Goal: Communication & Community: Answer question/provide support

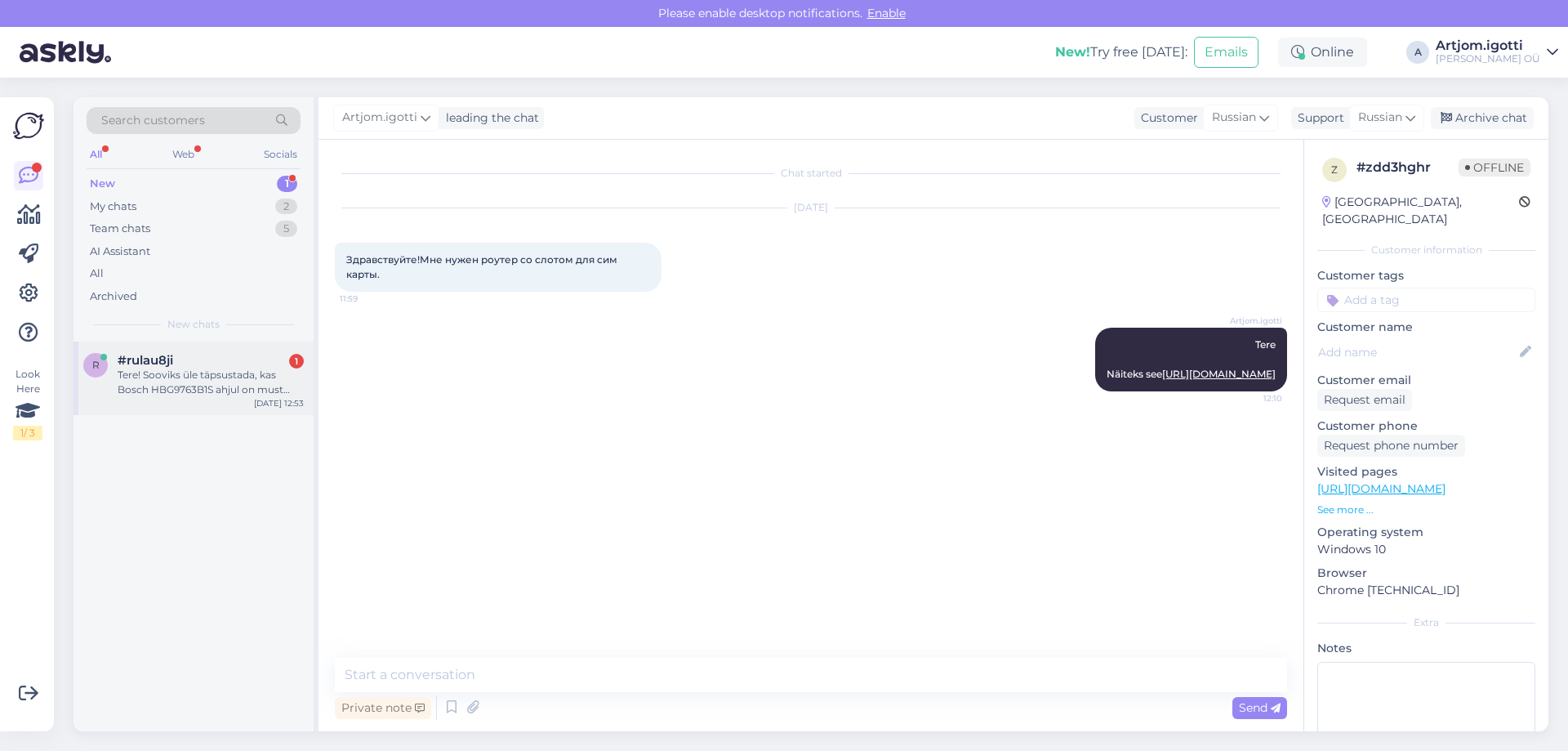
click at [160, 377] on div "Tere! Sooviks üle täpsustada, kas Bosch HBG9763B1S ahjul on must klaas või kirg…" at bounding box center [211, 382] width 186 height 29
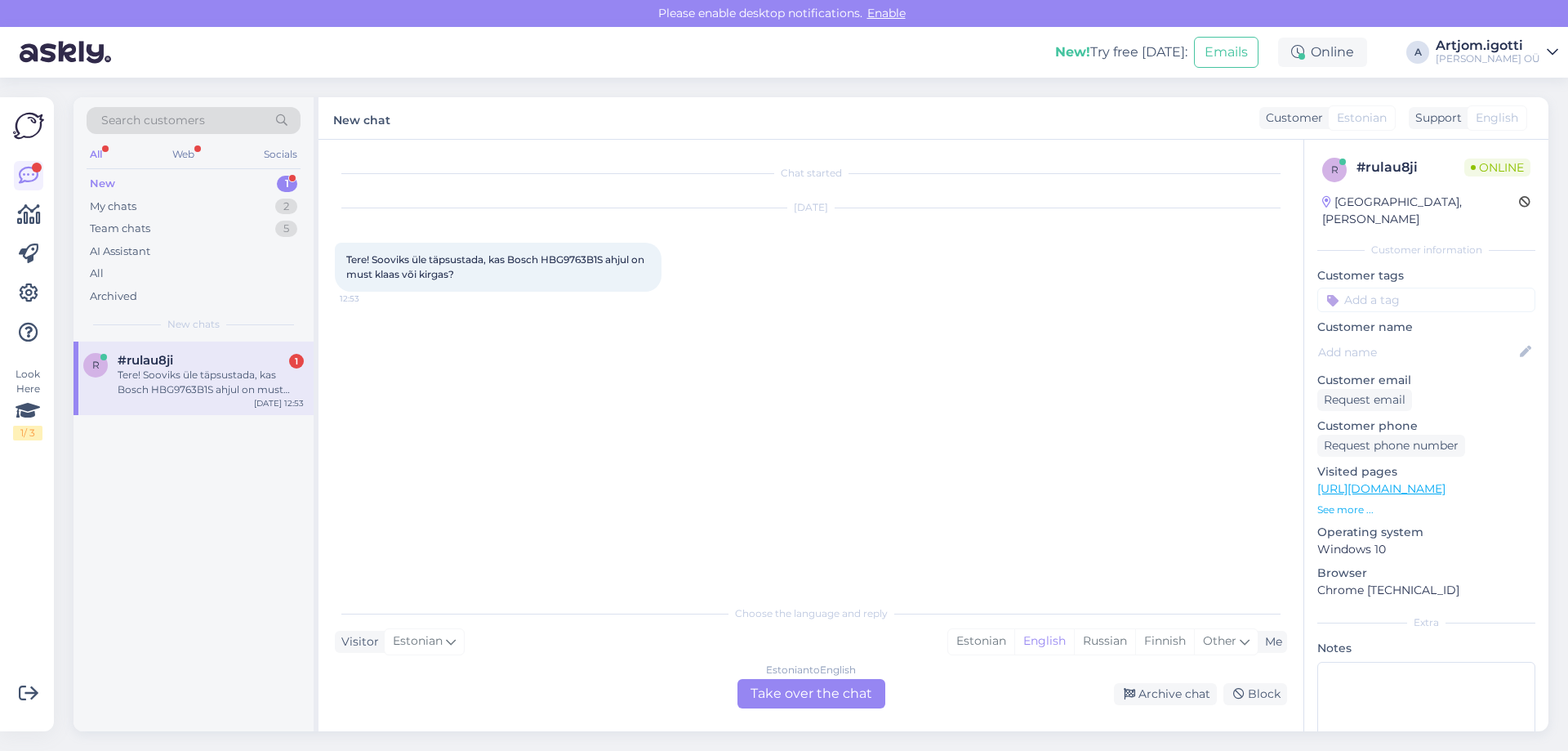
click at [553, 256] on span "Tere! Sooviks üle täpsustada, kas Bosch HBG9763B1S ahjul on must klaas või kirg…" at bounding box center [496, 267] width 301 height 27
copy span "HBG9763B1S"
drag, startPoint x: 344, startPoint y: 256, endPoint x: 471, endPoint y: 273, distance: 128.1
click at [471, 273] on div "Tere! Sooviks üle täpsustada, kas Bosch HBG9763B1S ahjul on must klaas või kirg…" at bounding box center [498, 267] width 327 height 49
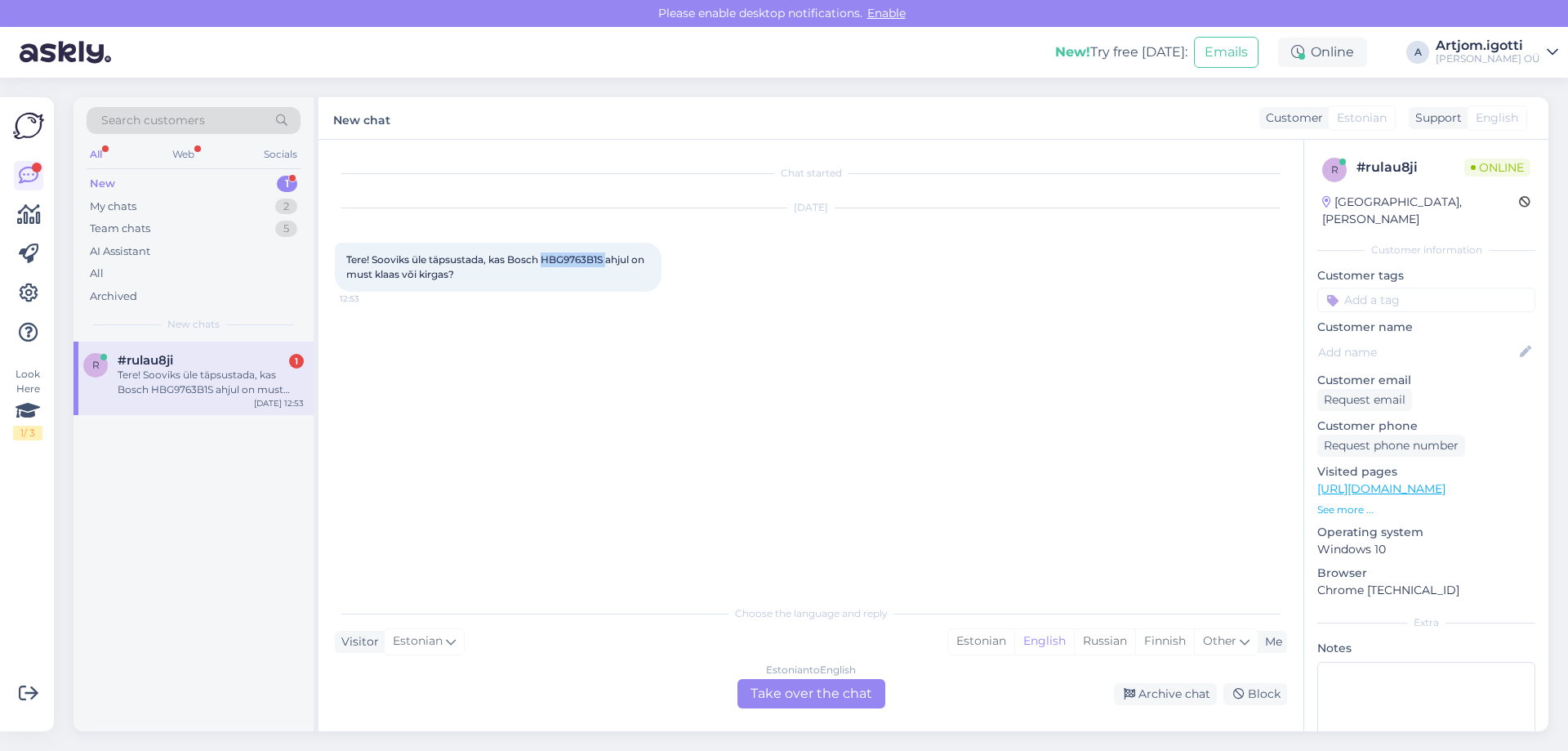
copy span "Tere! Sooviks üle täpsustada, kas Bosch HBG9763B1S ahjul on must klaas või kirg…"
click at [516, 278] on div "Tere! Sooviks üle täpsustada, kas Bosch HBG9763B1S ahjul on must klaas või kirg…" at bounding box center [498, 267] width 327 height 49
click at [988, 648] on div "Estonian" at bounding box center [981, 641] width 66 height 24
click at [844, 694] on div "Estonian to Estonian Take over the chat" at bounding box center [811, 693] width 148 height 29
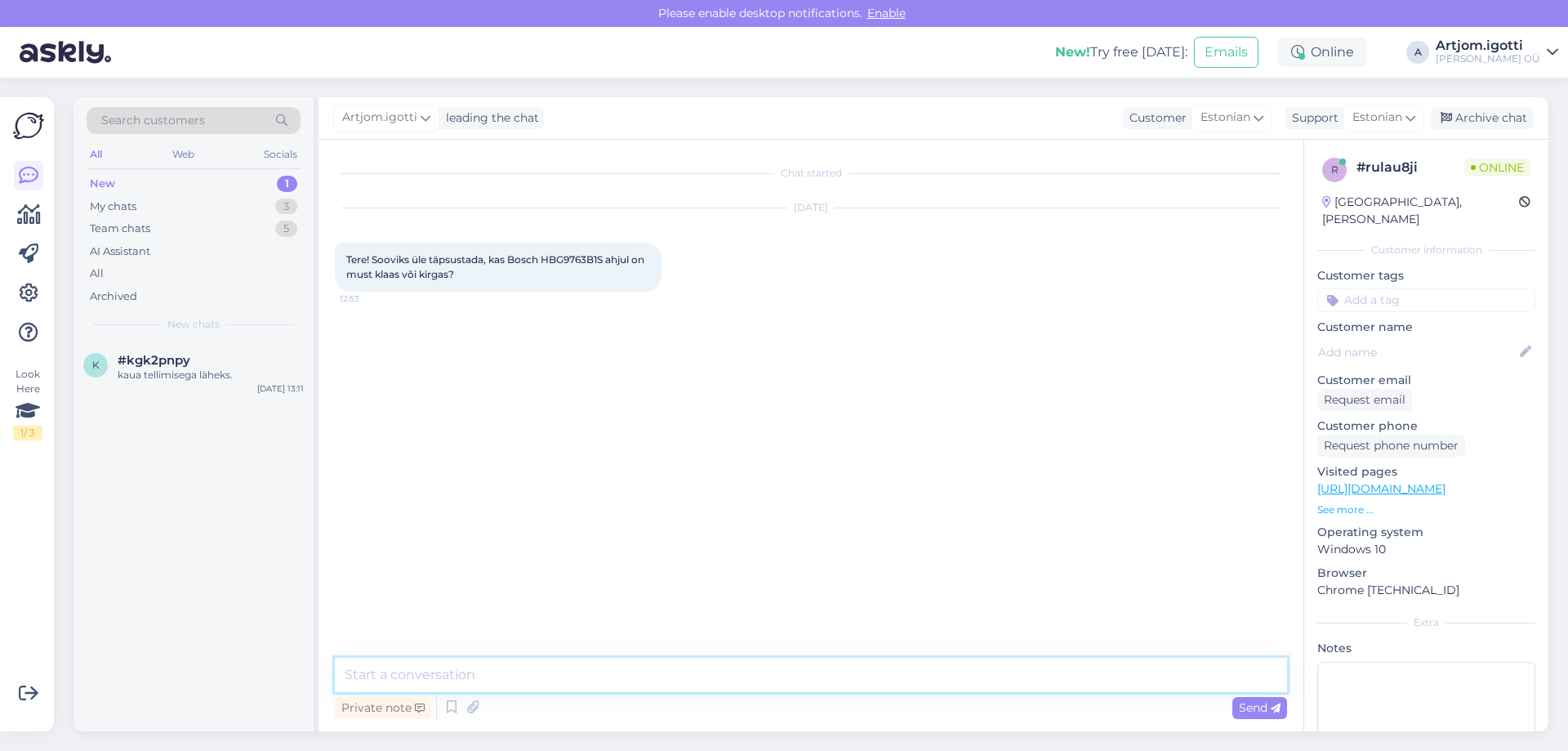
click at [709, 667] on textarea at bounding box center [811, 675] width 952 height 34
paste textarea "[PERSON_NAME] on must, [PERSON_NAME] aga sisemiselt täisklaas — mitte läbipaist…"
drag, startPoint x: 407, startPoint y: 676, endPoint x: 469, endPoint y: 672, distance: 62.1
click at [469, 672] on textarea "[PERSON_NAME] on must, [PERSON_NAME] aga sisemiselt täisklaas — mitte läbipaist…" at bounding box center [811, 675] width 952 height 34
drag, startPoint x: 906, startPoint y: 669, endPoint x: 131, endPoint y: 598, distance: 778.2
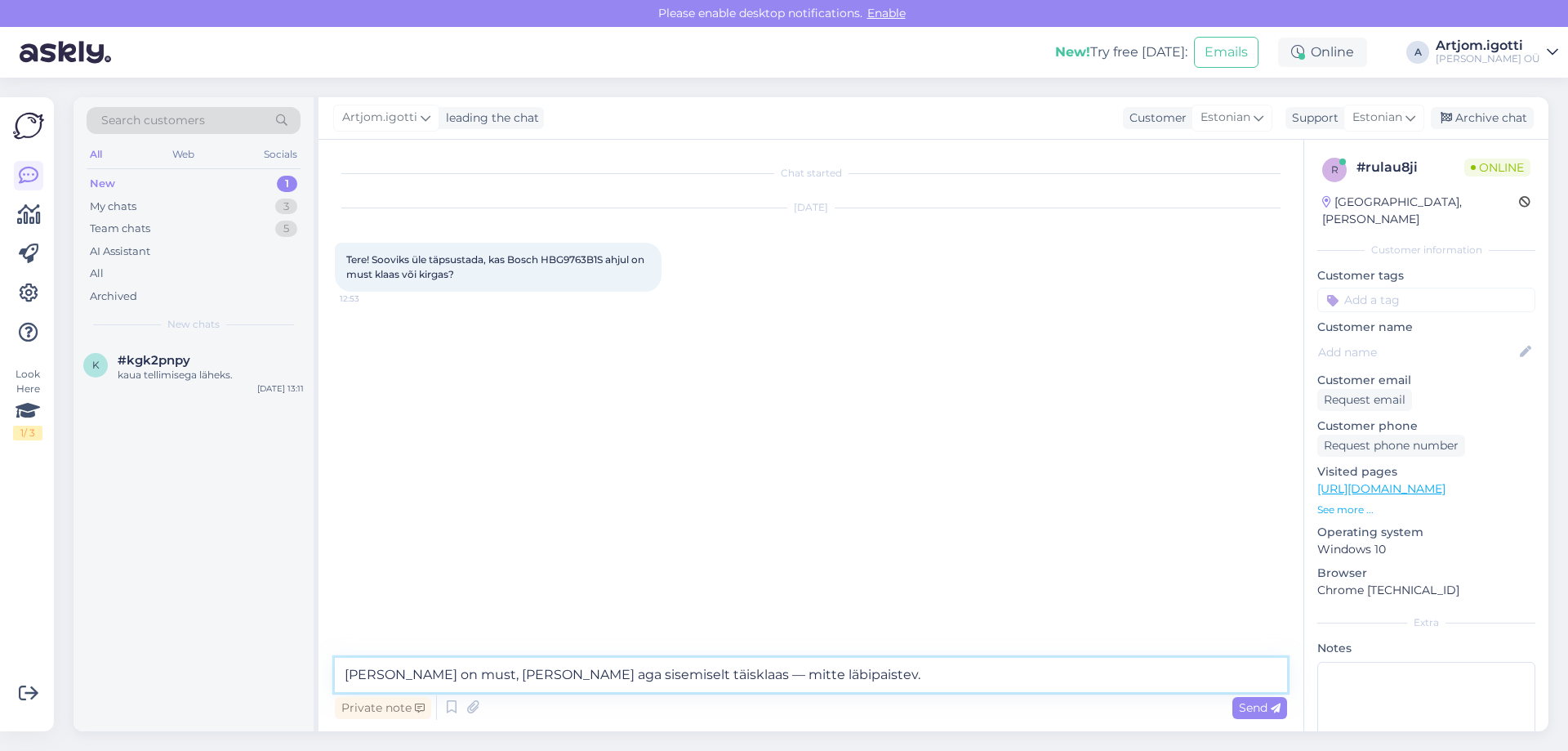
click at [131, 599] on div "Search customers All Web Socials New 1 My chats 3 Team chats 5 AI Assistant All…" at bounding box center [811, 414] width 1475 height 634
type textarea "Tere"
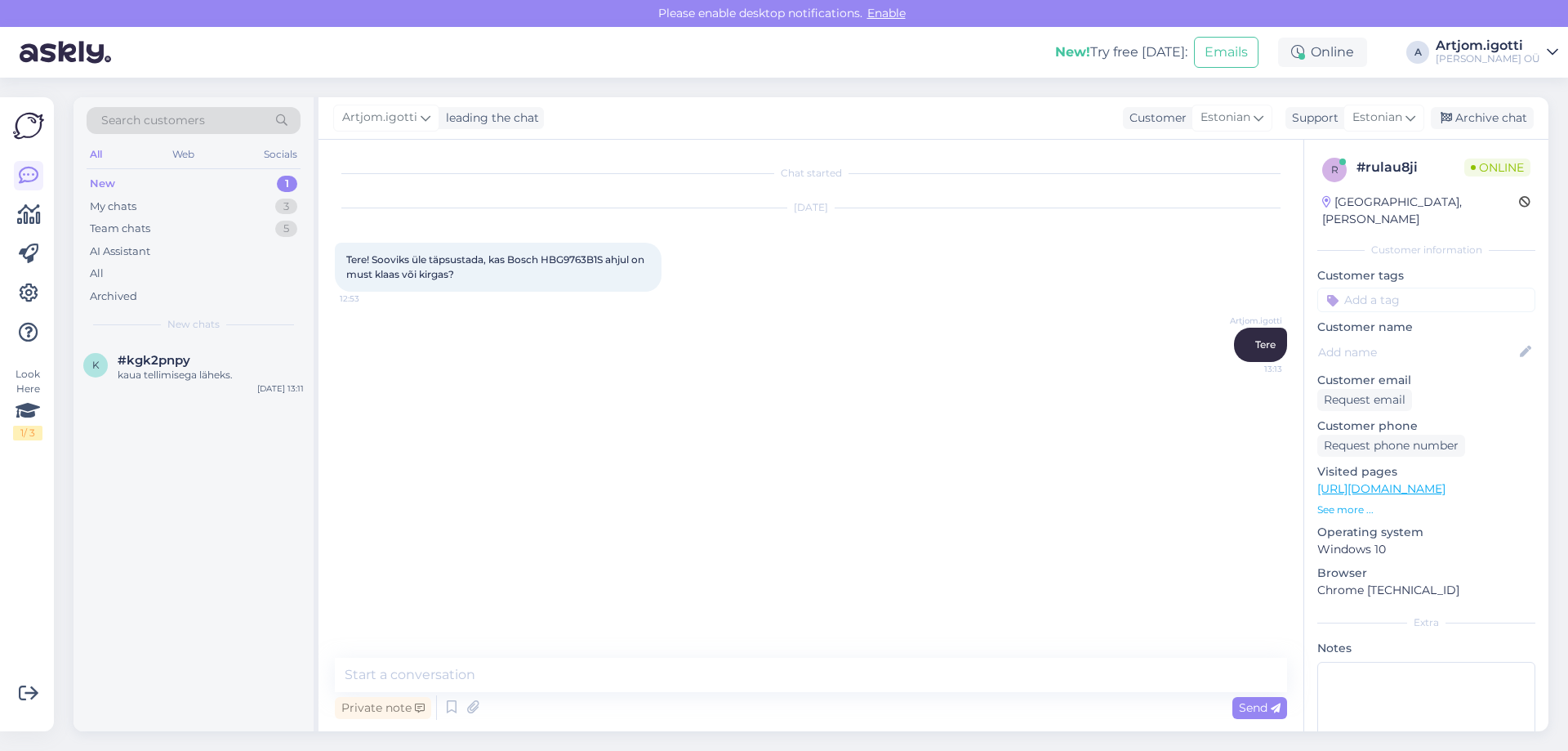
click at [588, 260] on span "Tere! Sooviks üle täpsustada, kas Bosch HBG9763B1S ahjul on must klaas või kirg…" at bounding box center [496, 267] width 301 height 27
copy span "HBG9763B1S"
drag, startPoint x: 398, startPoint y: 265, endPoint x: 484, endPoint y: 280, distance: 87.3
click at [484, 280] on div "Tere! Sooviks üle täpsustada, kas Bosch HBG9763B1S ahjul on must klaas või kirg…" at bounding box center [498, 267] width 327 height 49
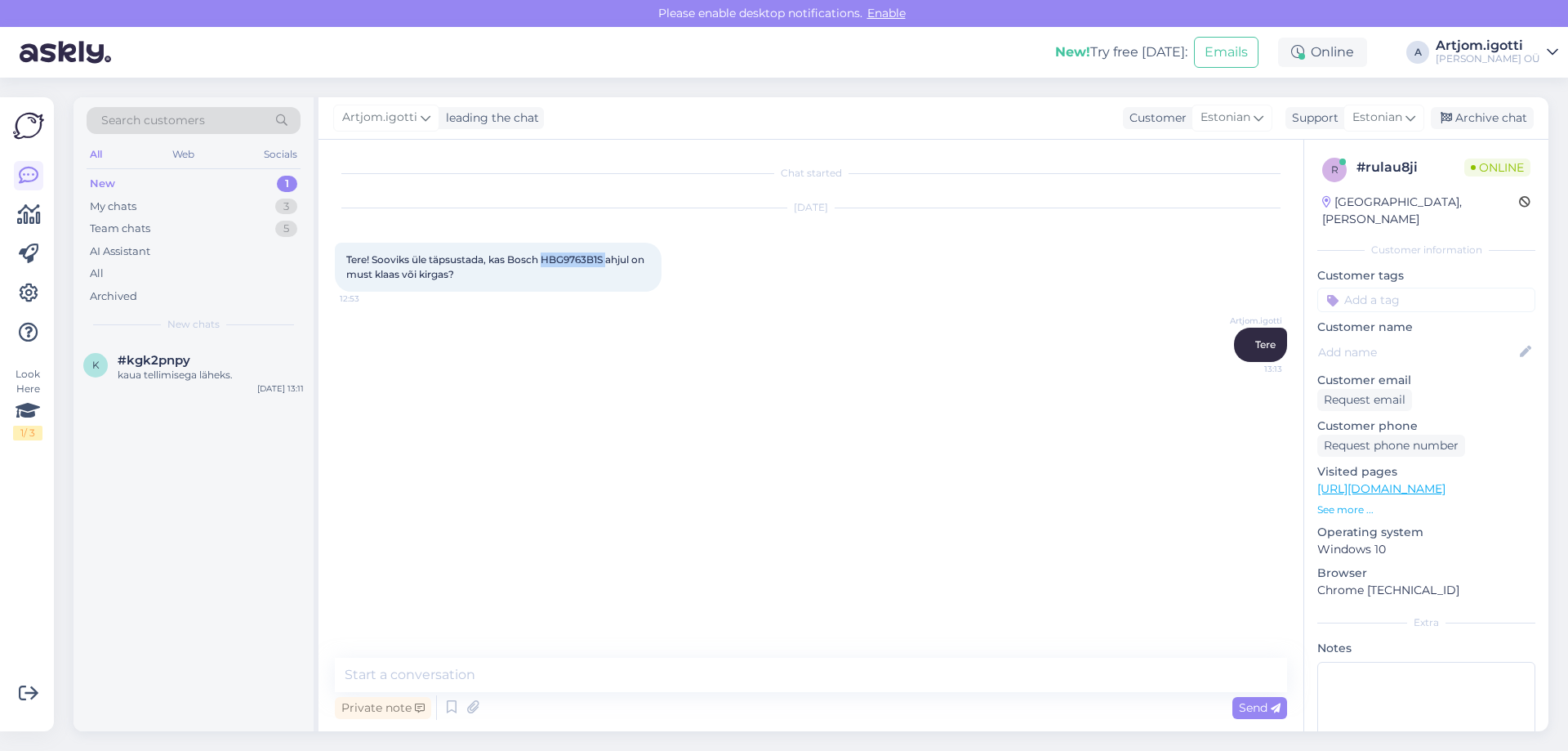
copy span "Tere! Sooviks üle täpsustada, kas Bosch HBG9763B1S ahjul on must klaas või kirg…"
click at [629, 683] on textarea at bounding box center [811, 675] width 952 height 34
type textarea "Toodel peab olema ikka must klaas"
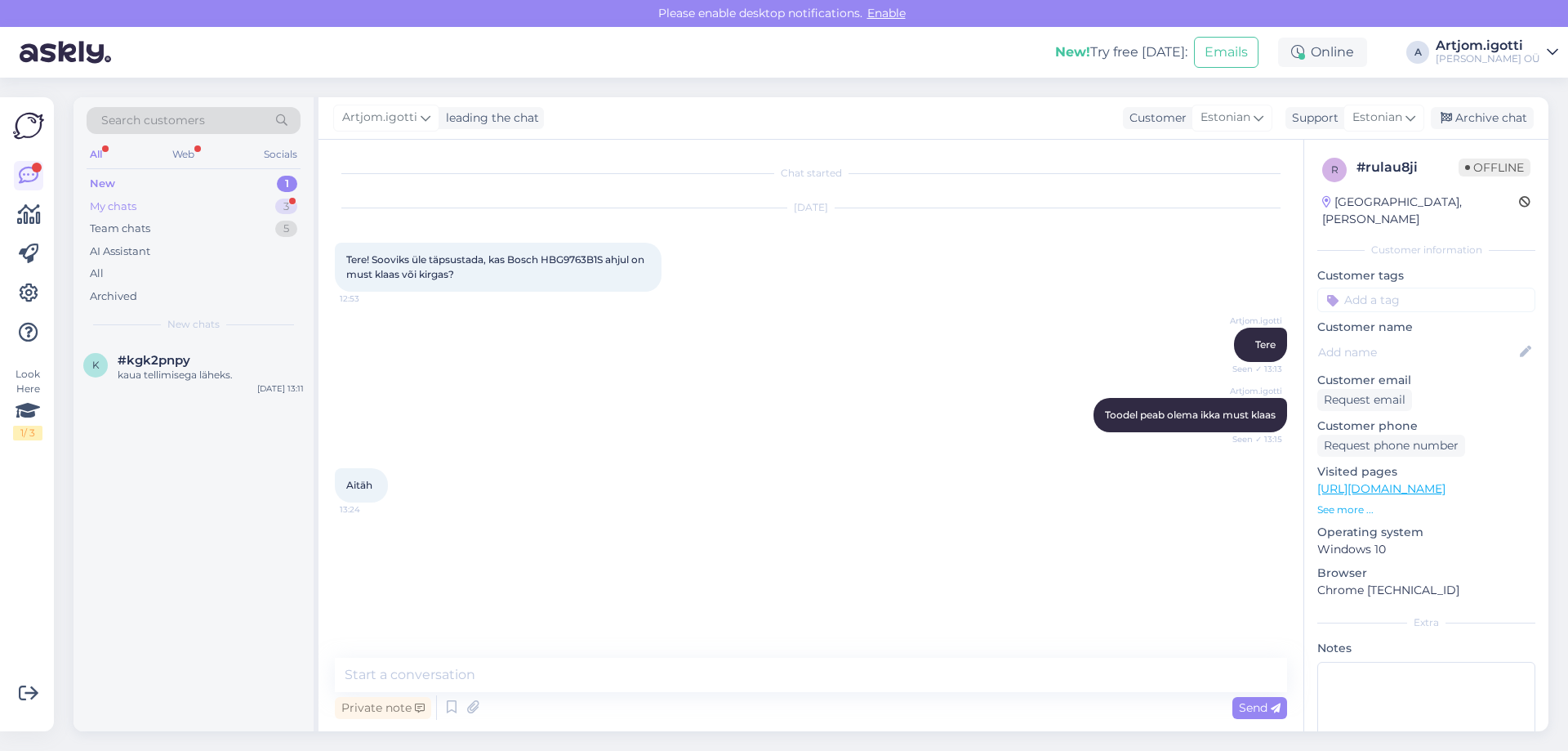
click at [149, 210] on div "My chats 3" at bounding box center [194, 207] width 214 height 23
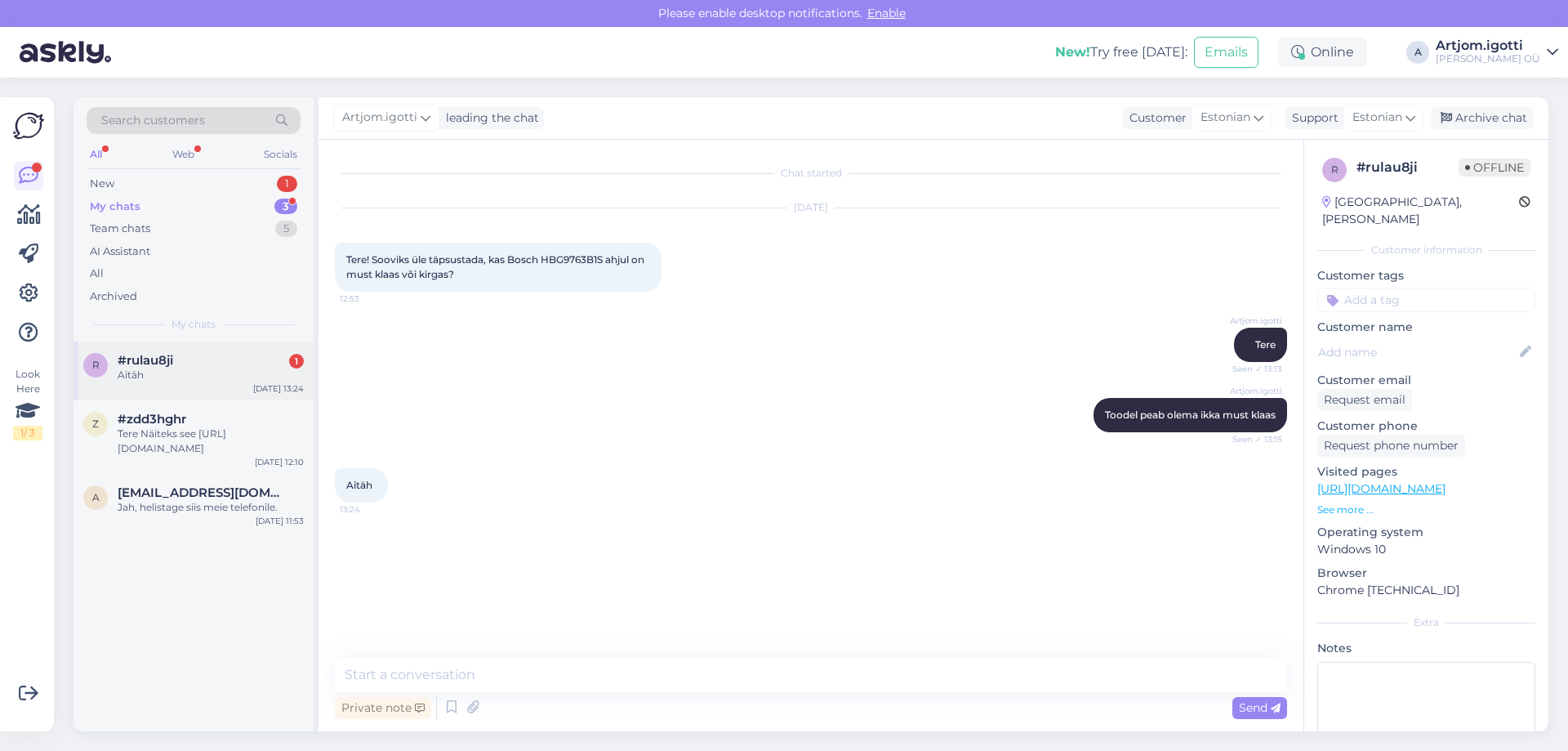
click at [188, 390] on div "r #rulau8ji 1 Aitäh [DATE] 13:24" at bounding box center [193, 370] width 240 height 59
click at [1482, 116] on div "Archive chat" at bounding box center [1482, 118] width 103 height 22
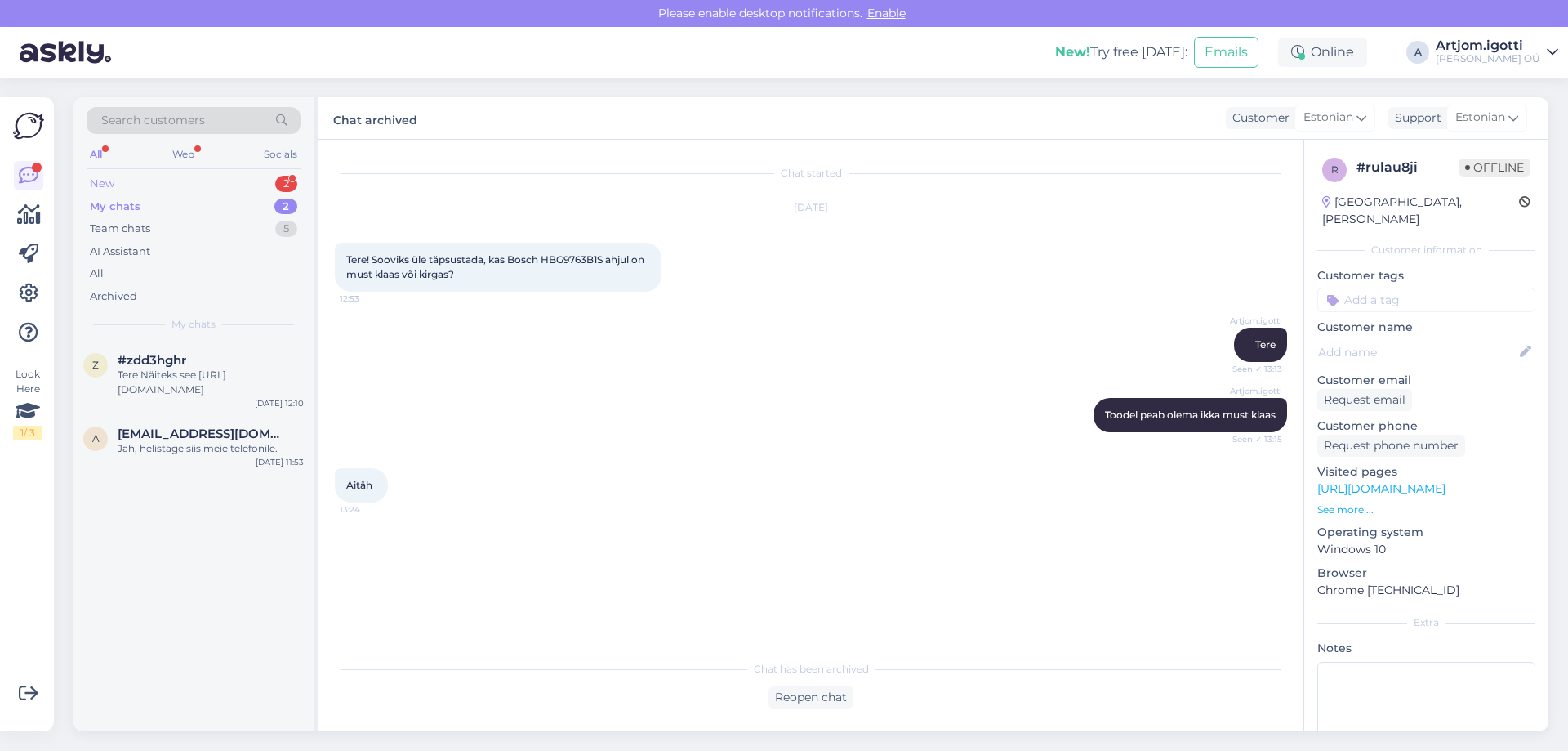
click at [133, 184] on div "New 2" at bounding box center [194, 183] width 214 height 23
click at [258, 462] on div "k #kgk2pnpy kaua tellimisega läheks. [DATE] 13:11" at bounding box center [193, 444] width 240 height 59
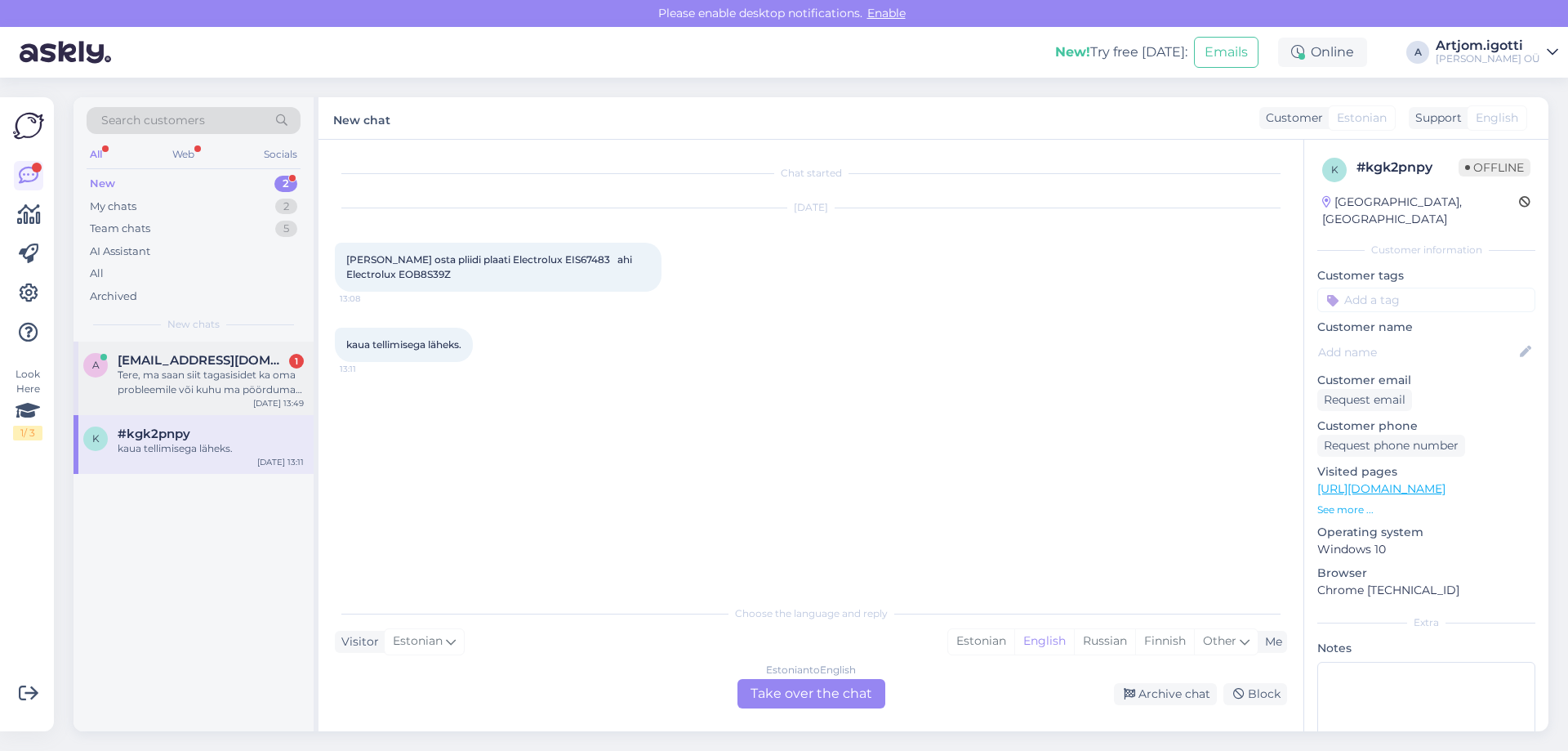
click at [255, 394] on div "Tere, ma saan siit tagasisidet ka oma probleemile või kuhu ma pöörduma pean?" at bounding box center [211, 382] width 186 height 29
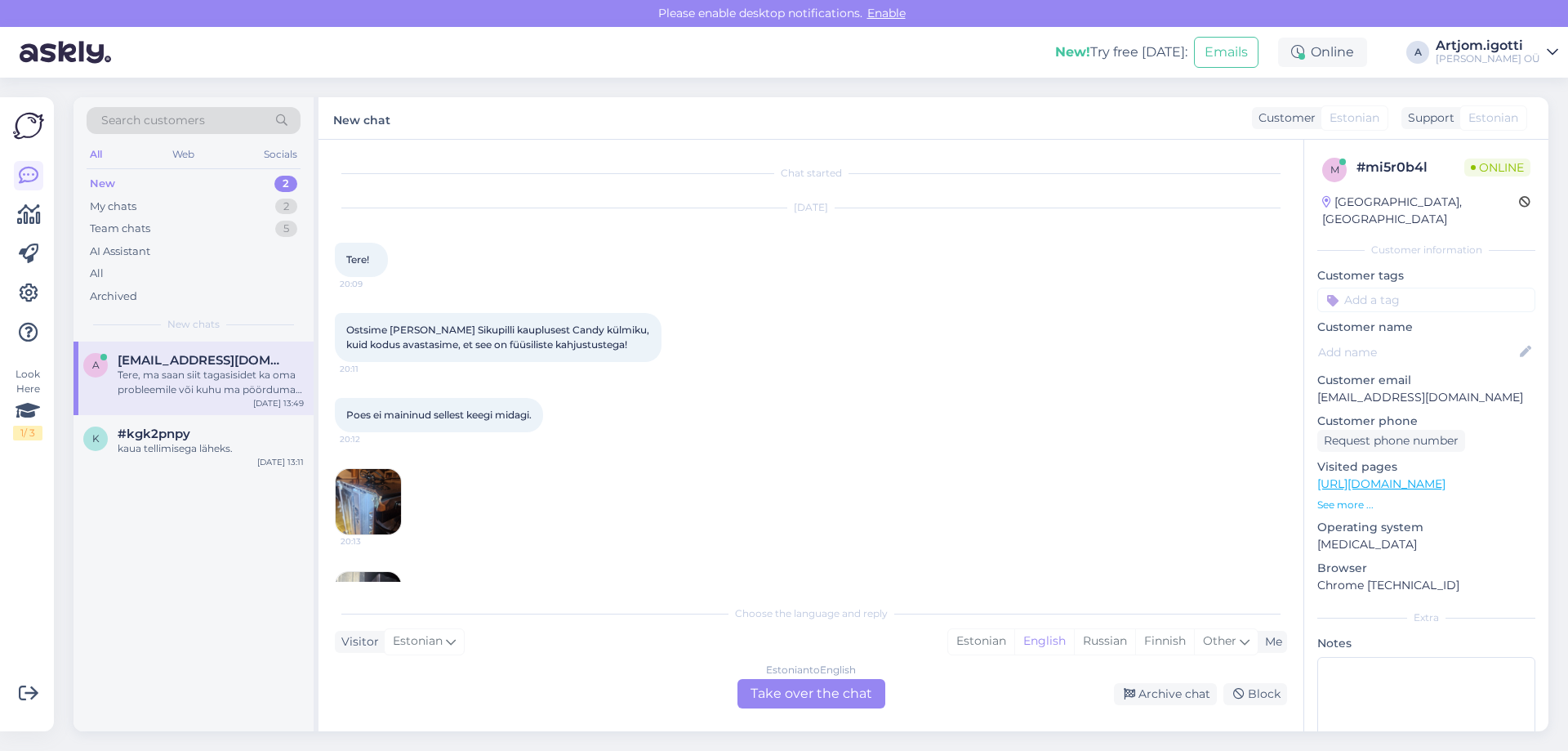
click at [379, 499] on img at bounding box center [369, 502] width 65 height 65
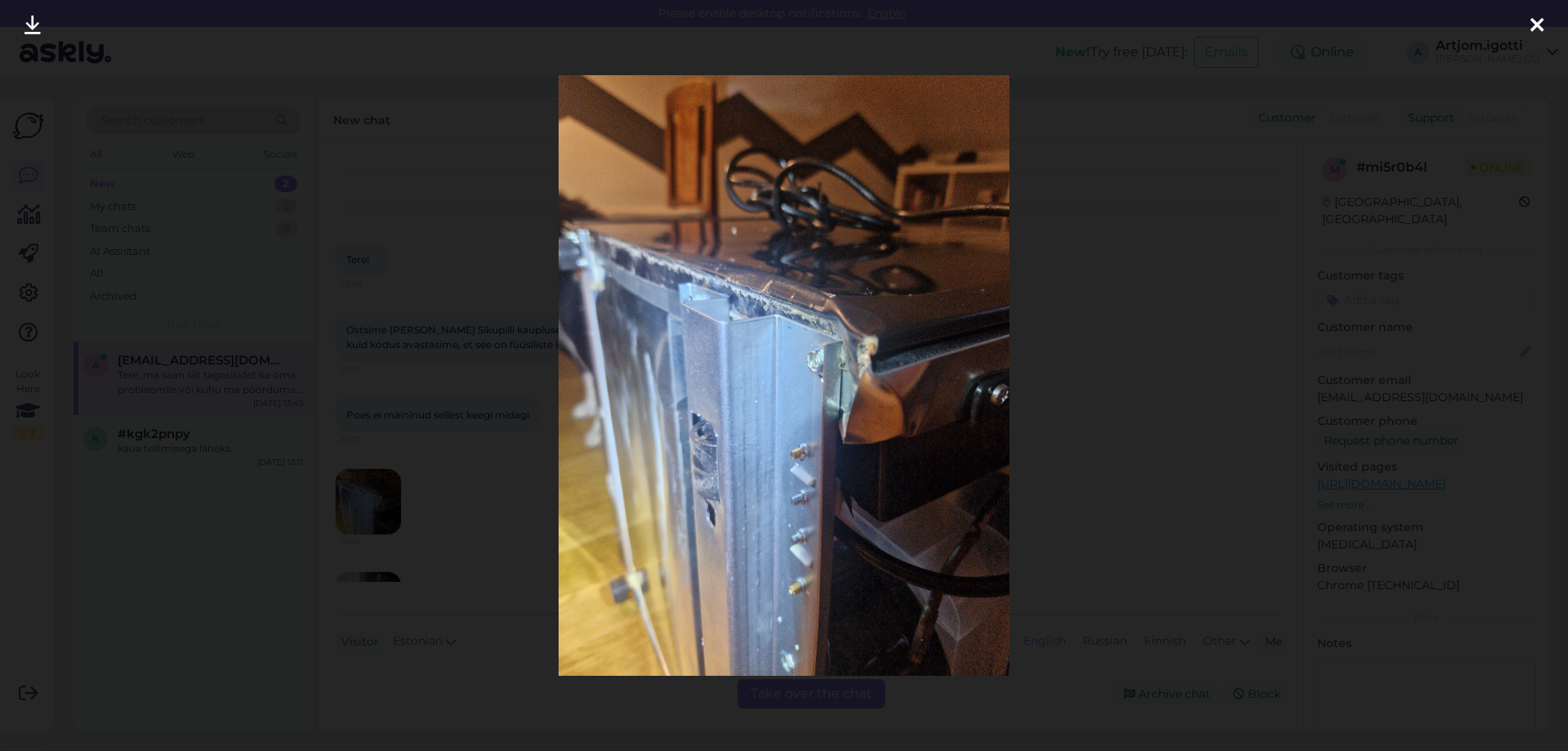
click at [1173, 411] on div at bounding box center [784, 376] width 1568 height 751
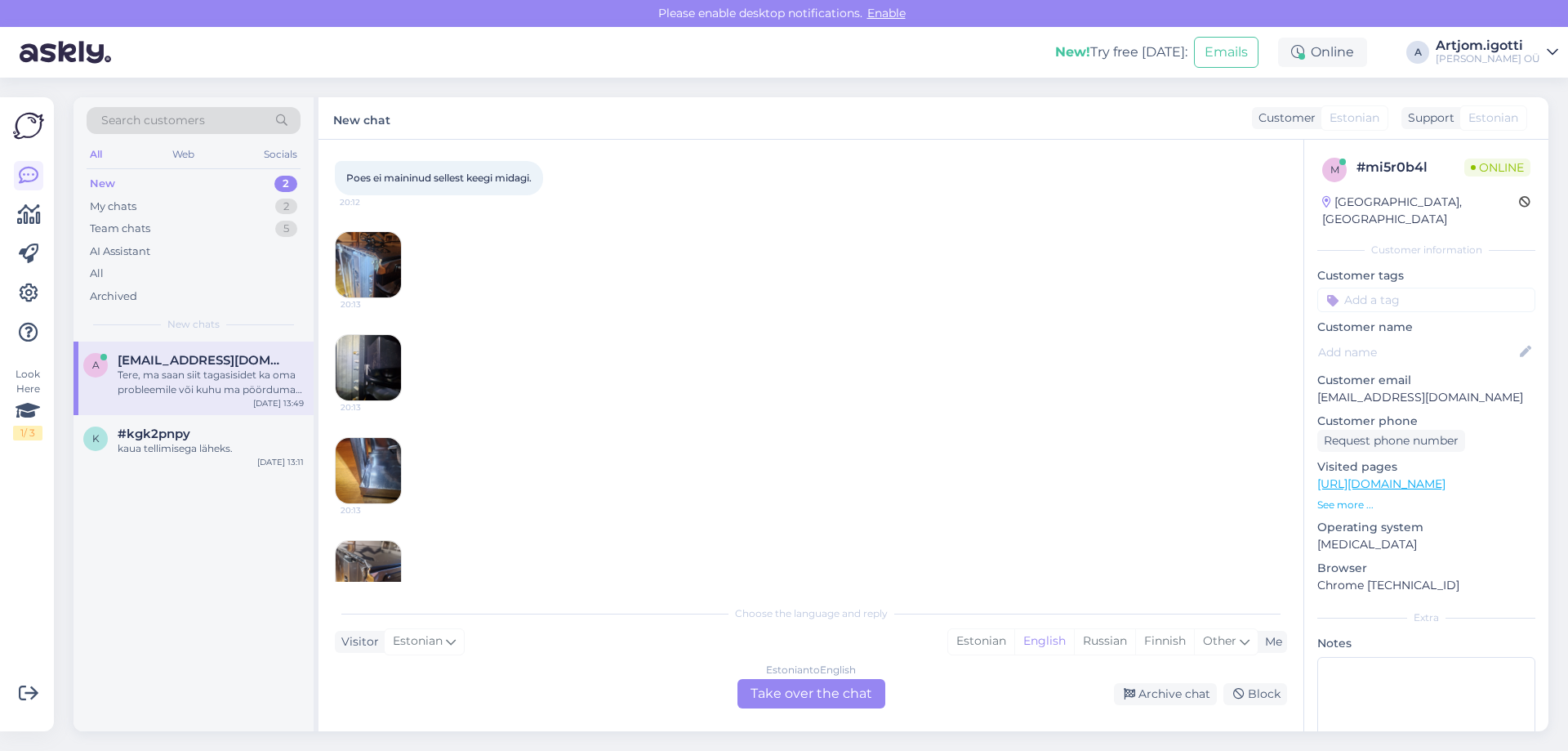
scroll to position [245, 0]
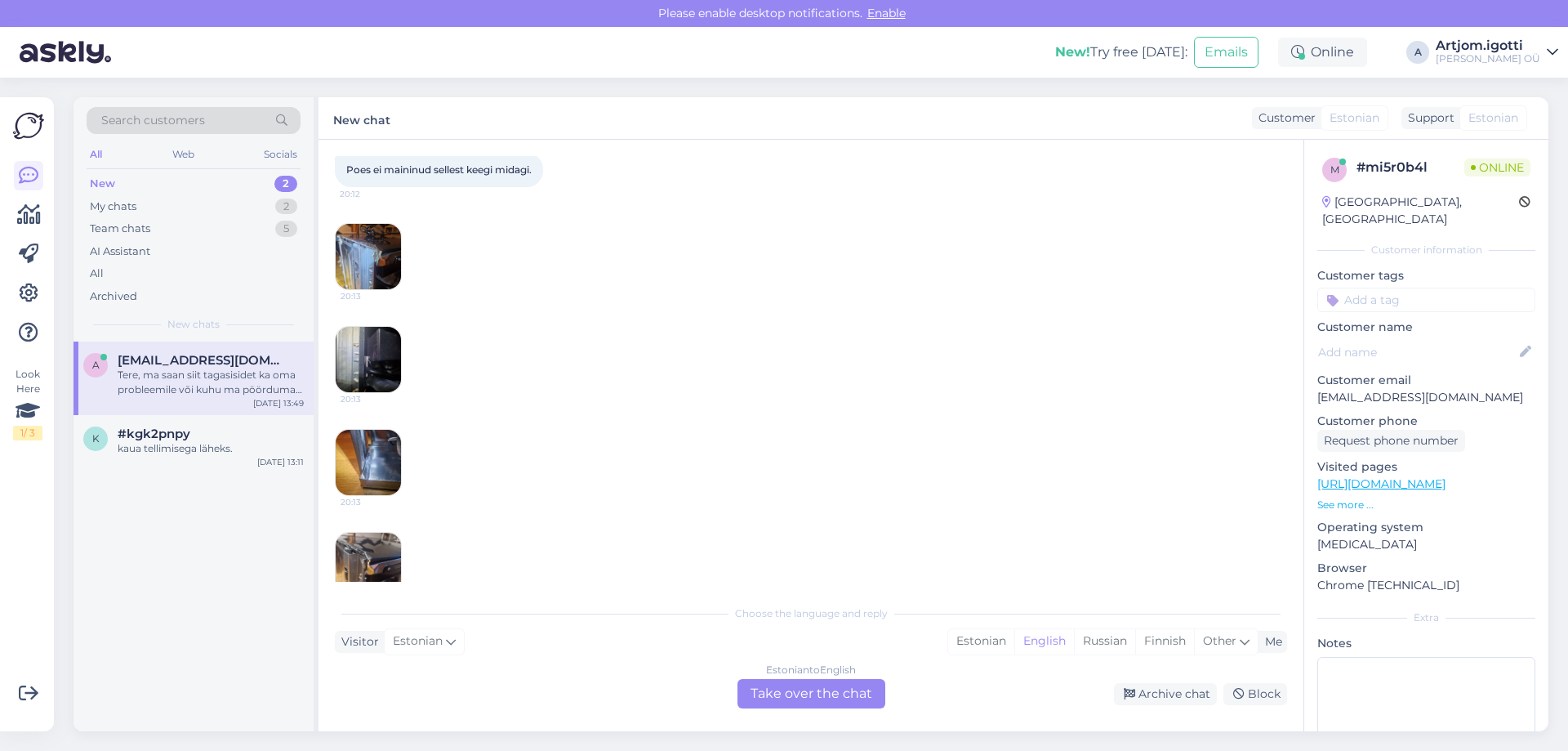
click at [354, 355] on img at bounding box center [369, 360] width 65 height 65
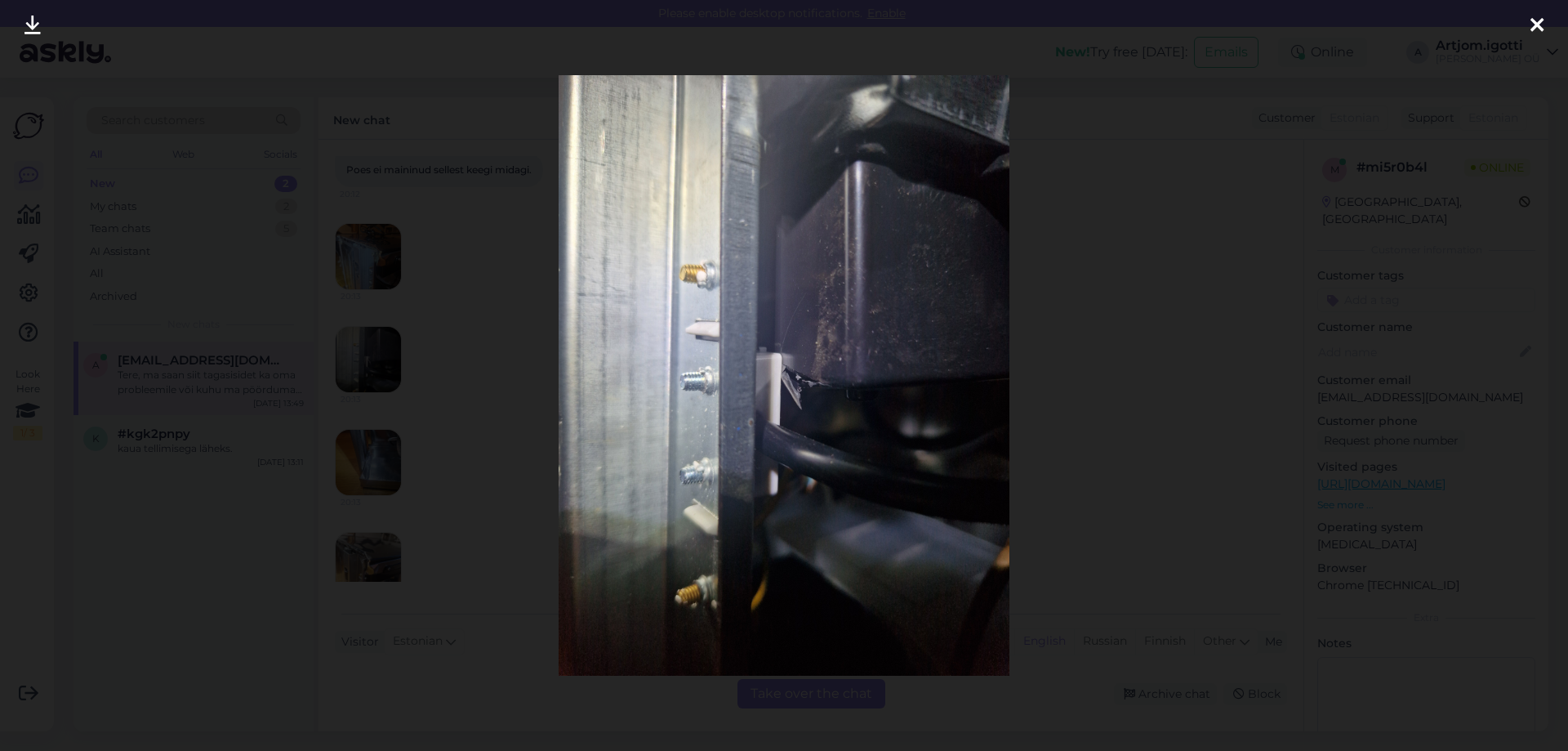
click at [1237, 452] on div at bounding box center [784, 376] width 1568 height 751
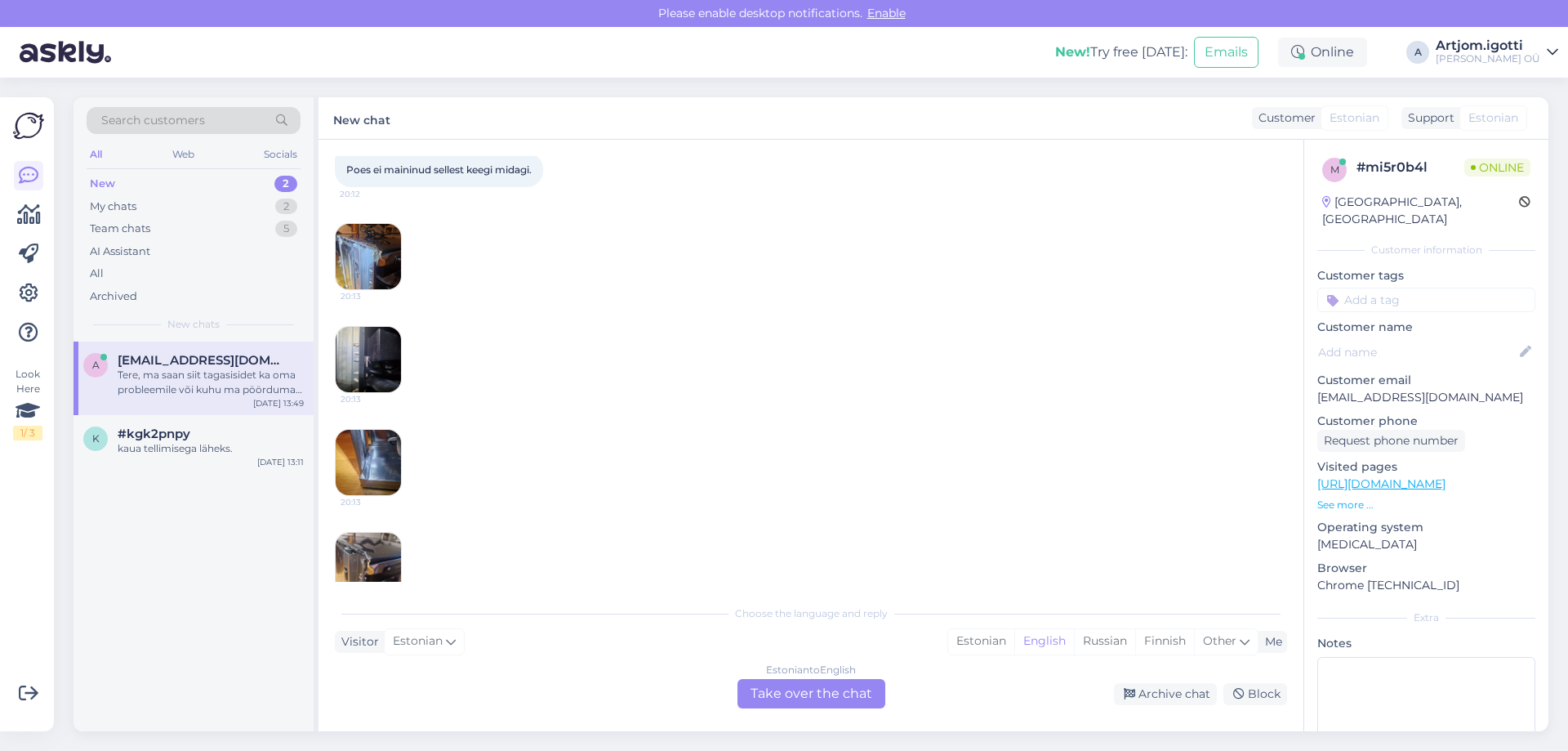
click at [359, 466] on img at bounding box center [369, 462] width 65 height 65
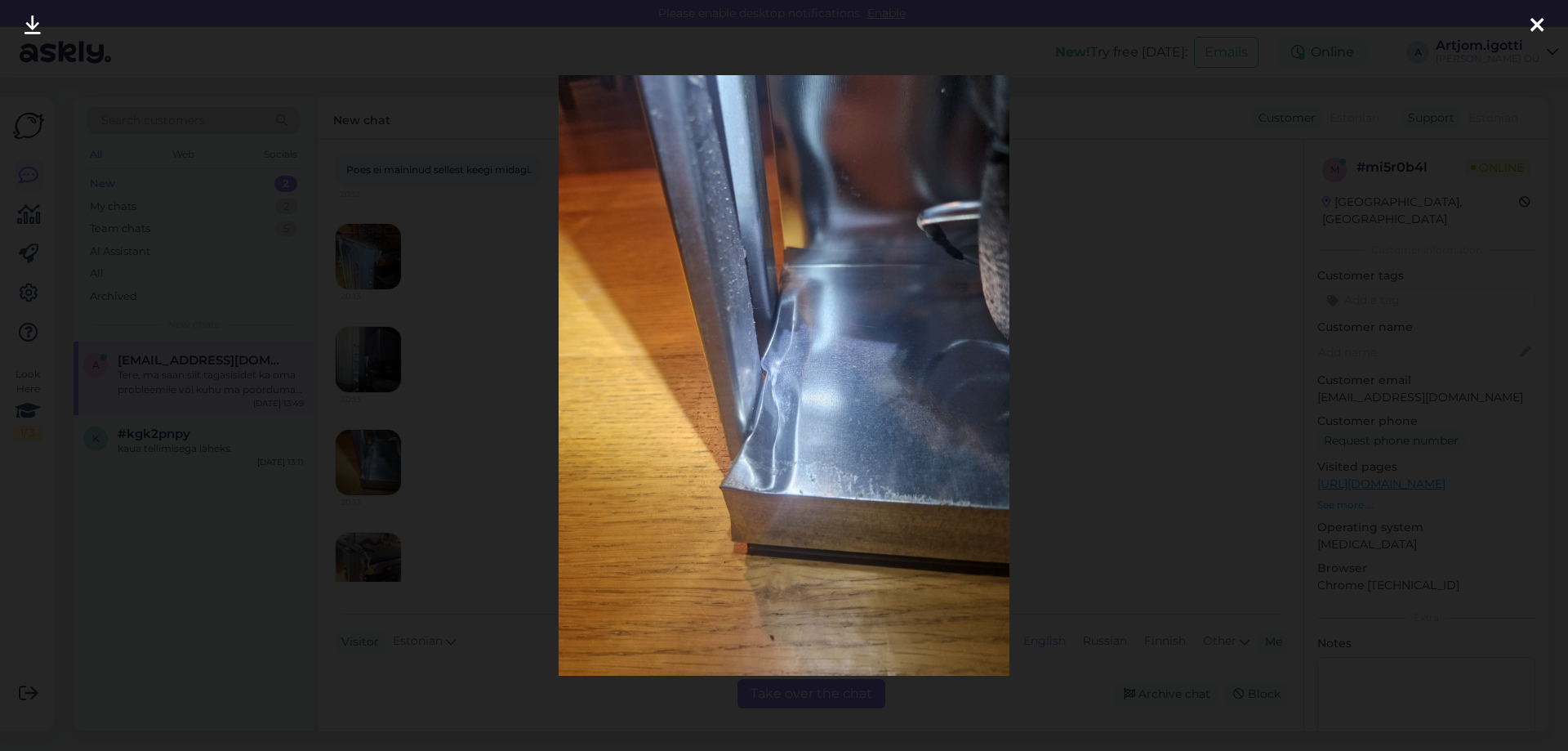
click at [1134, 448] on div at bounding box center [784, 376] width 1568 height 751
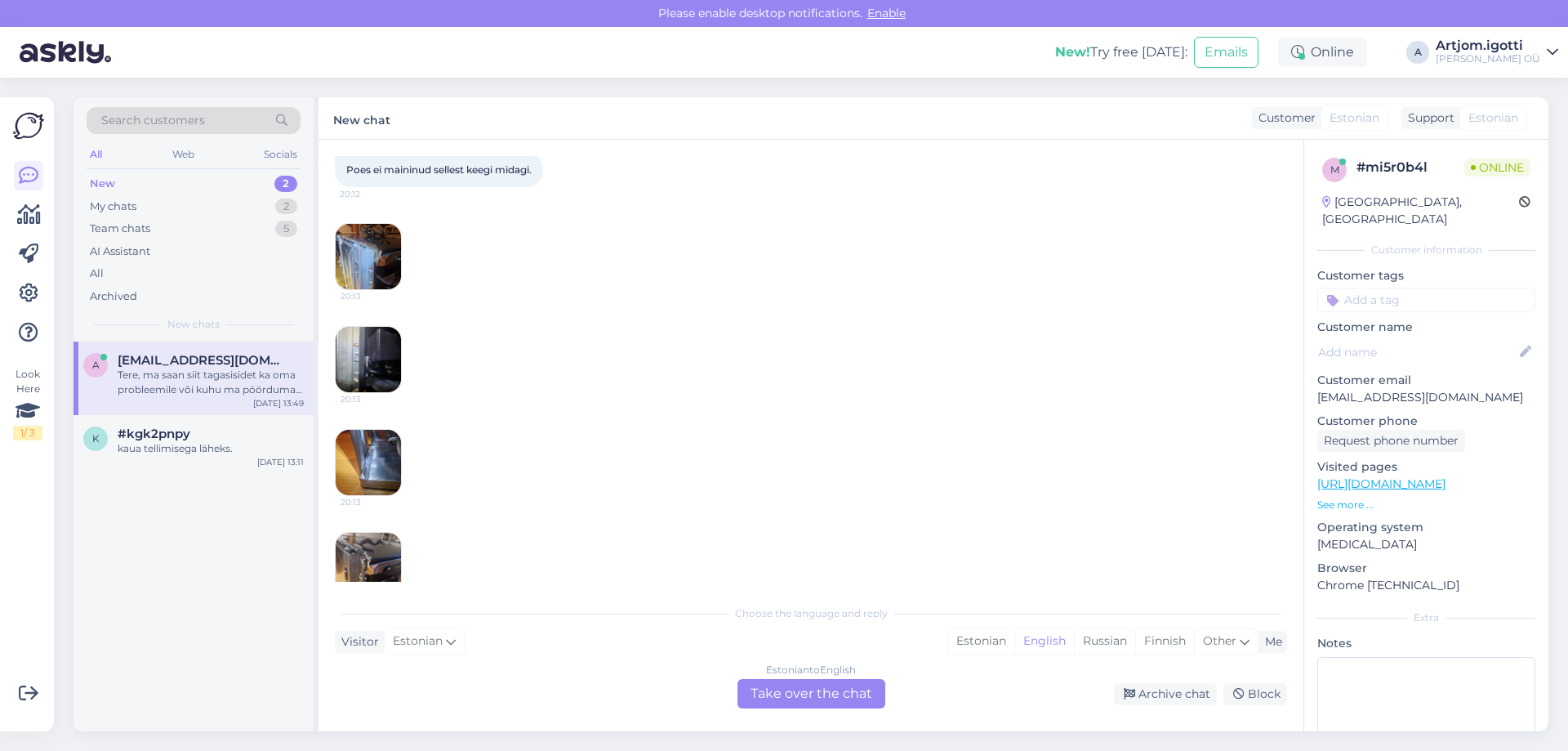
scroll to position [327, 0]
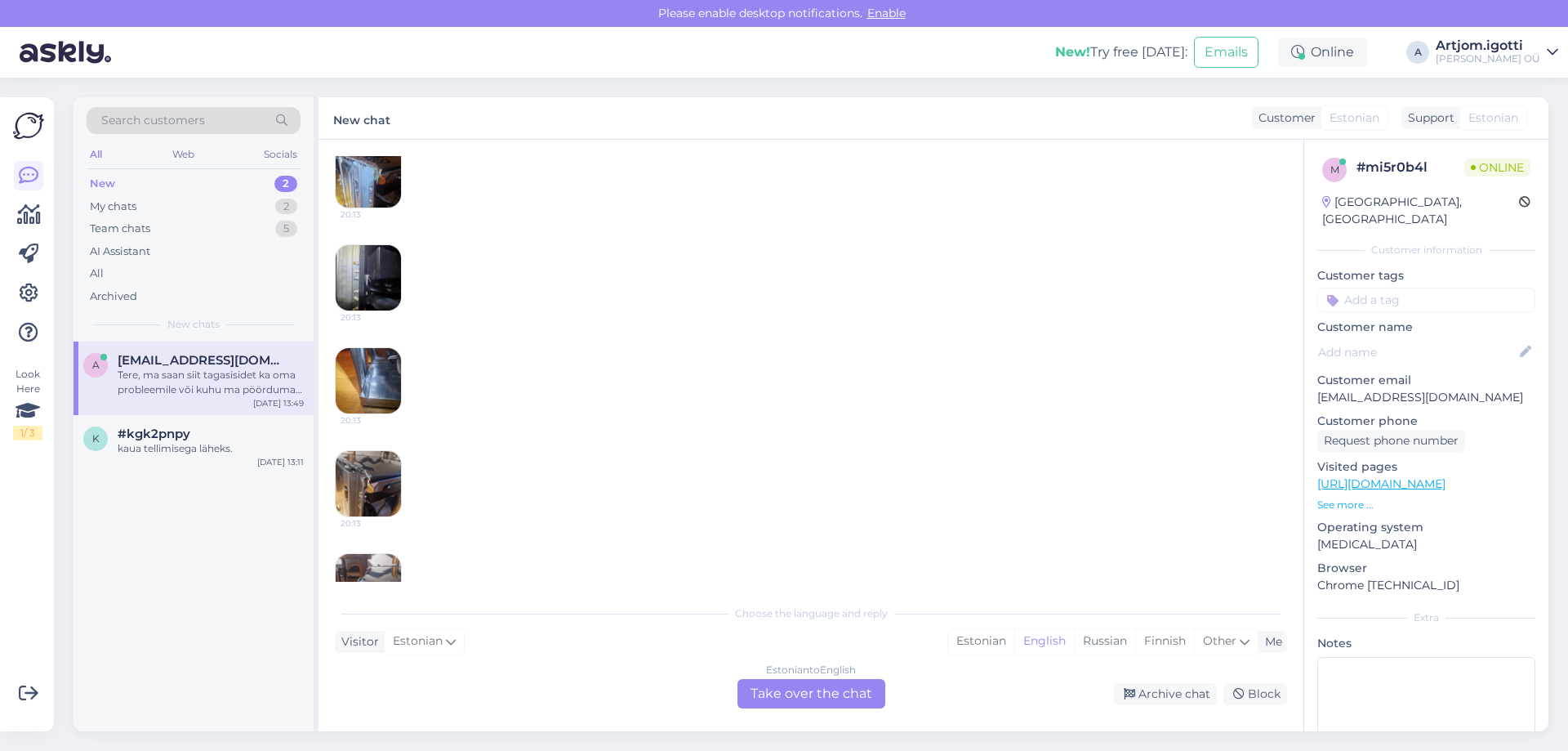
click at [377, 511] on img at bounding box center [369, 483] width 65 height 65
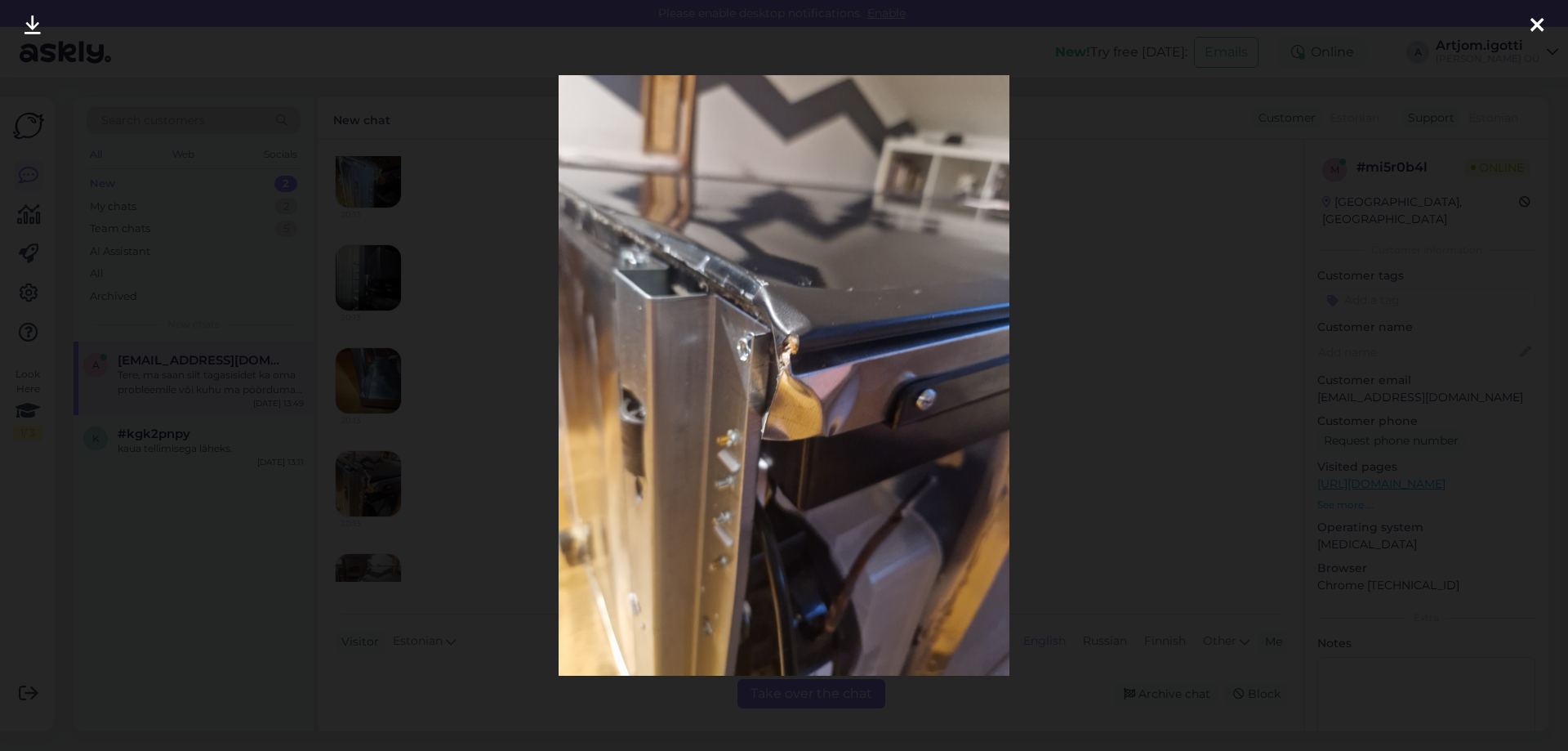
click at [1105, 413] on div at bounding box center [784, 376] width 1568 height 751
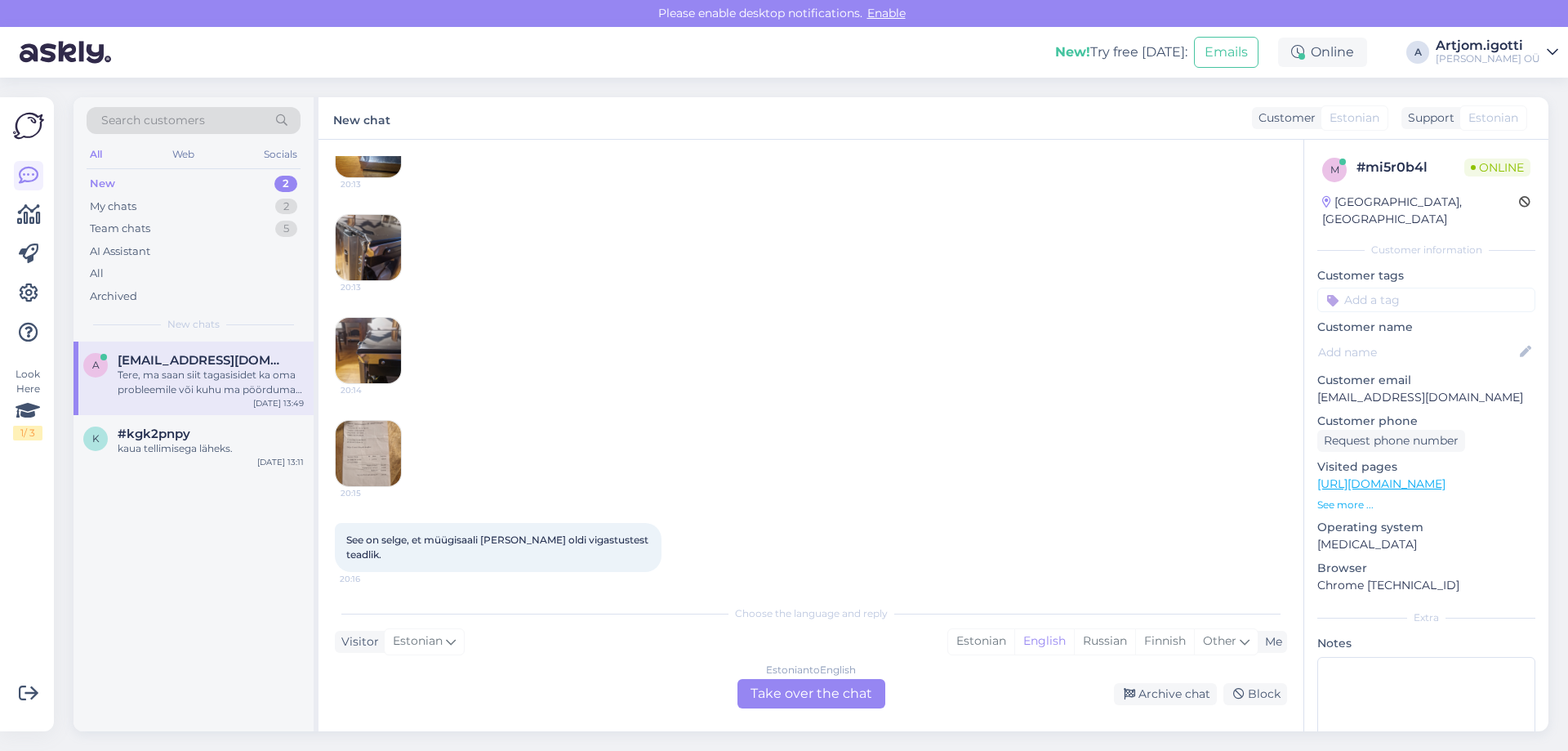
scroll to position [654, 0]
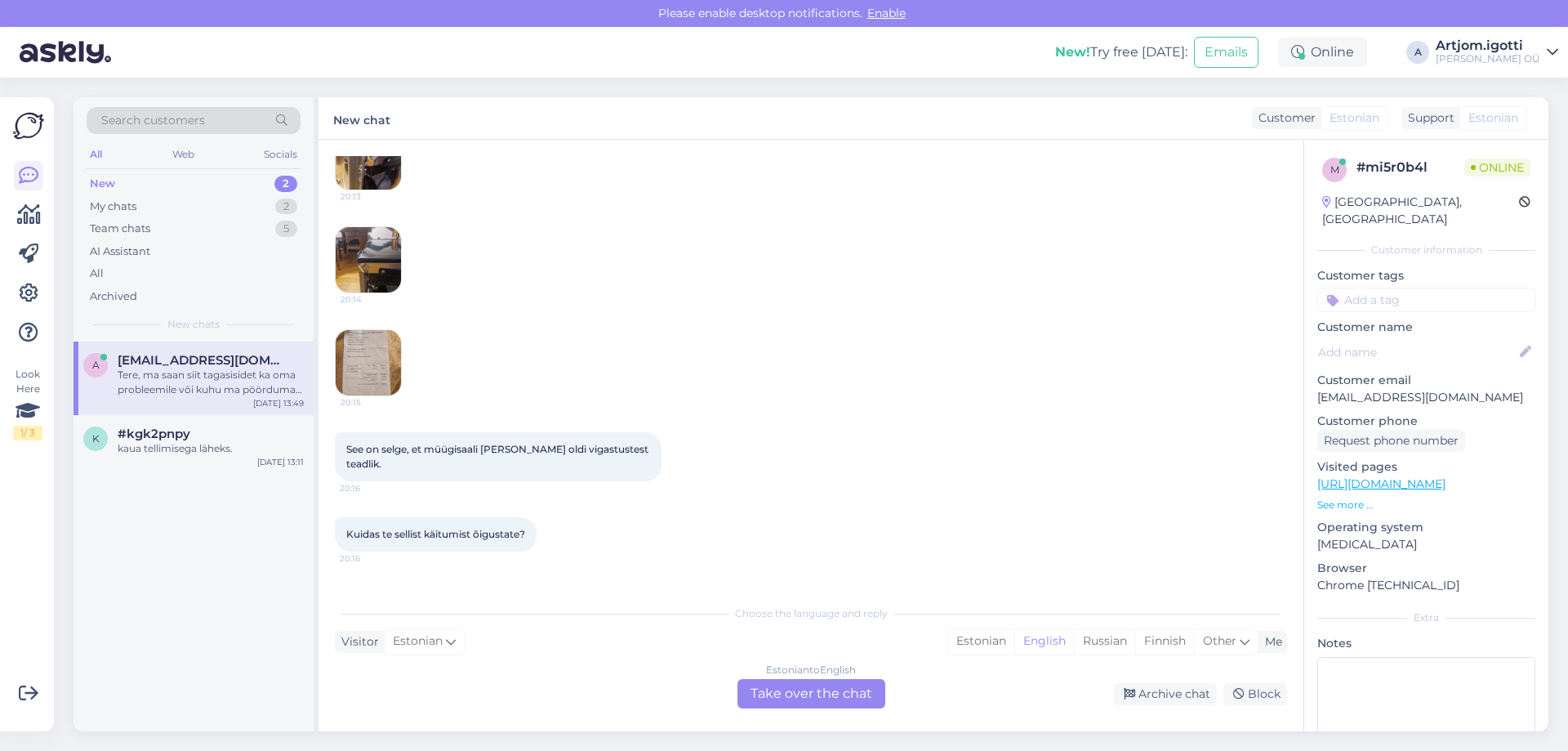
click at [375, 255] on img at bounding box center [369, 260] width 65 height 65
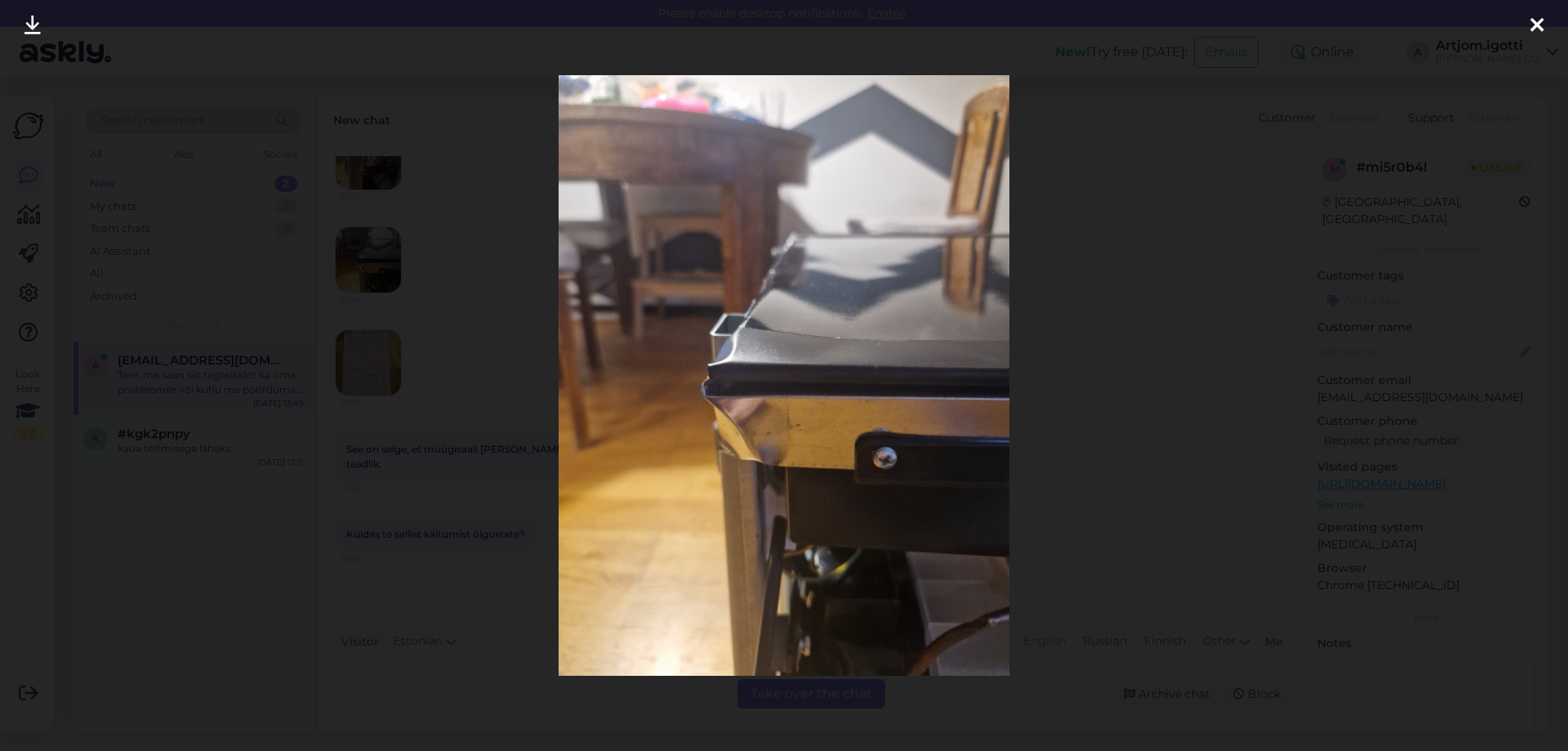
click at [1128, 392] on div at bounding box center [784, 376] width 1568 height 751
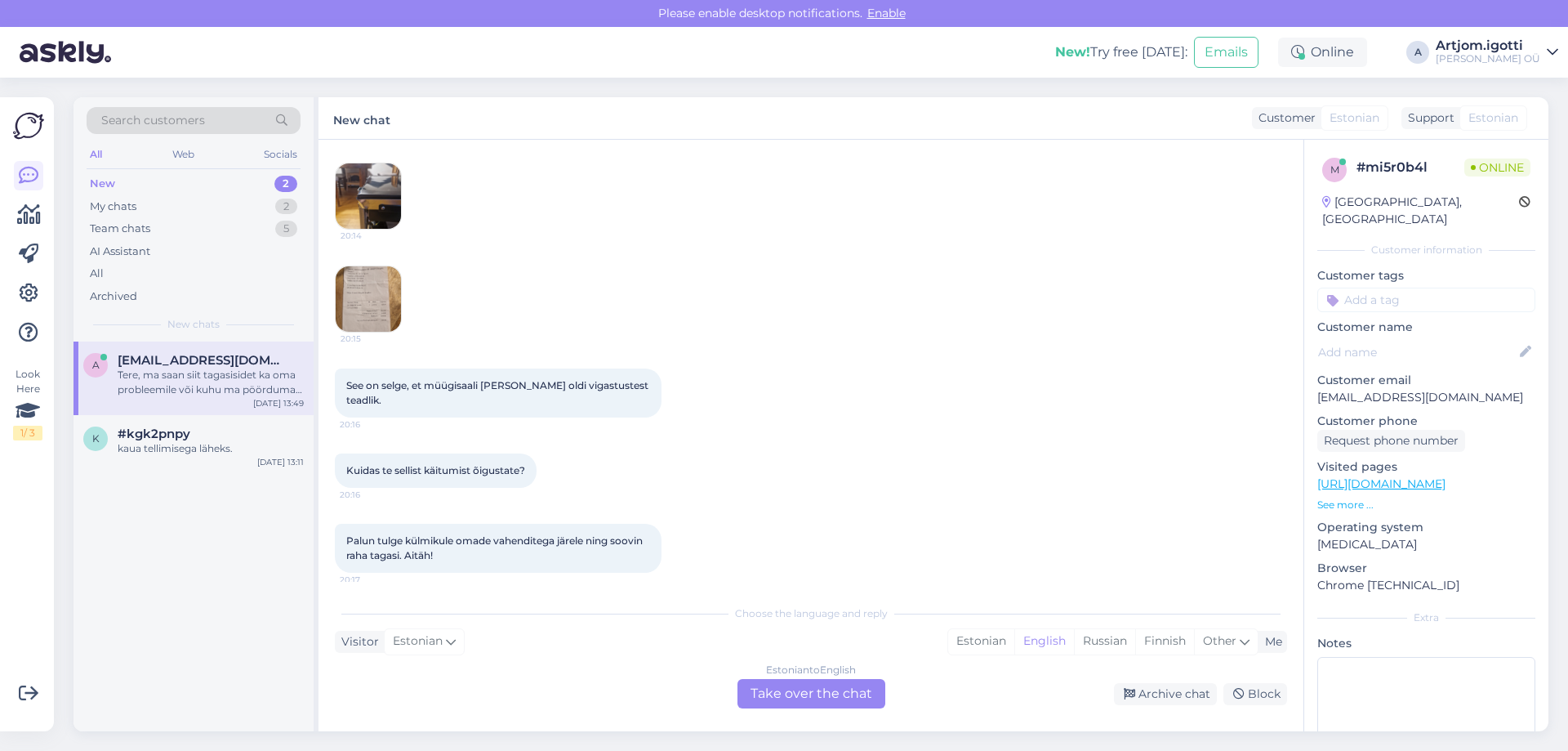
scroll to position [817, 0]
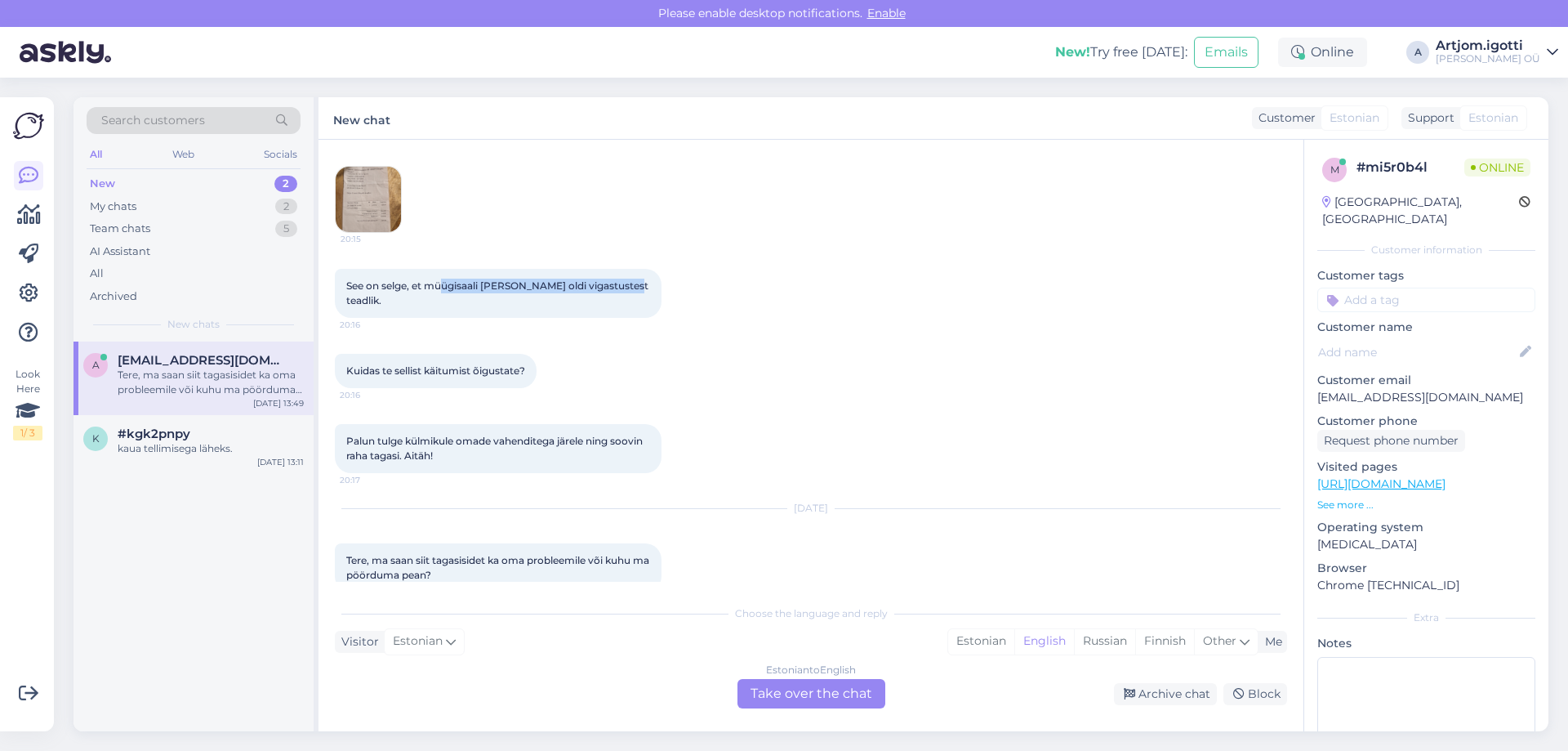
drag, startPoint x: 448, startPoint y: 287, endPoint x: 647, endPoint y: 284, distance: 199.0
click at [647, 284] on div "See on selge, et müügisaali [PERSON_NAME] oldi vigastustest teadlik. 20:16" at bounding box center [498, 294] width 327 height 49
drag, startPoint x: 355, startPoint y: 304, endPoint x: 448, endPoint y: 304, distance: 93.0
click at [448, 304] on div "See on selge, et müügisaali [PERSON_NAME] oldi vigastustest teadlik. 20:16" at bounding box center [498, 294] width 327 height 49
drag, startPoint x: 411, startPoint y: 370, endPoint x: 527, endPoint y: 372, distance: 116.0
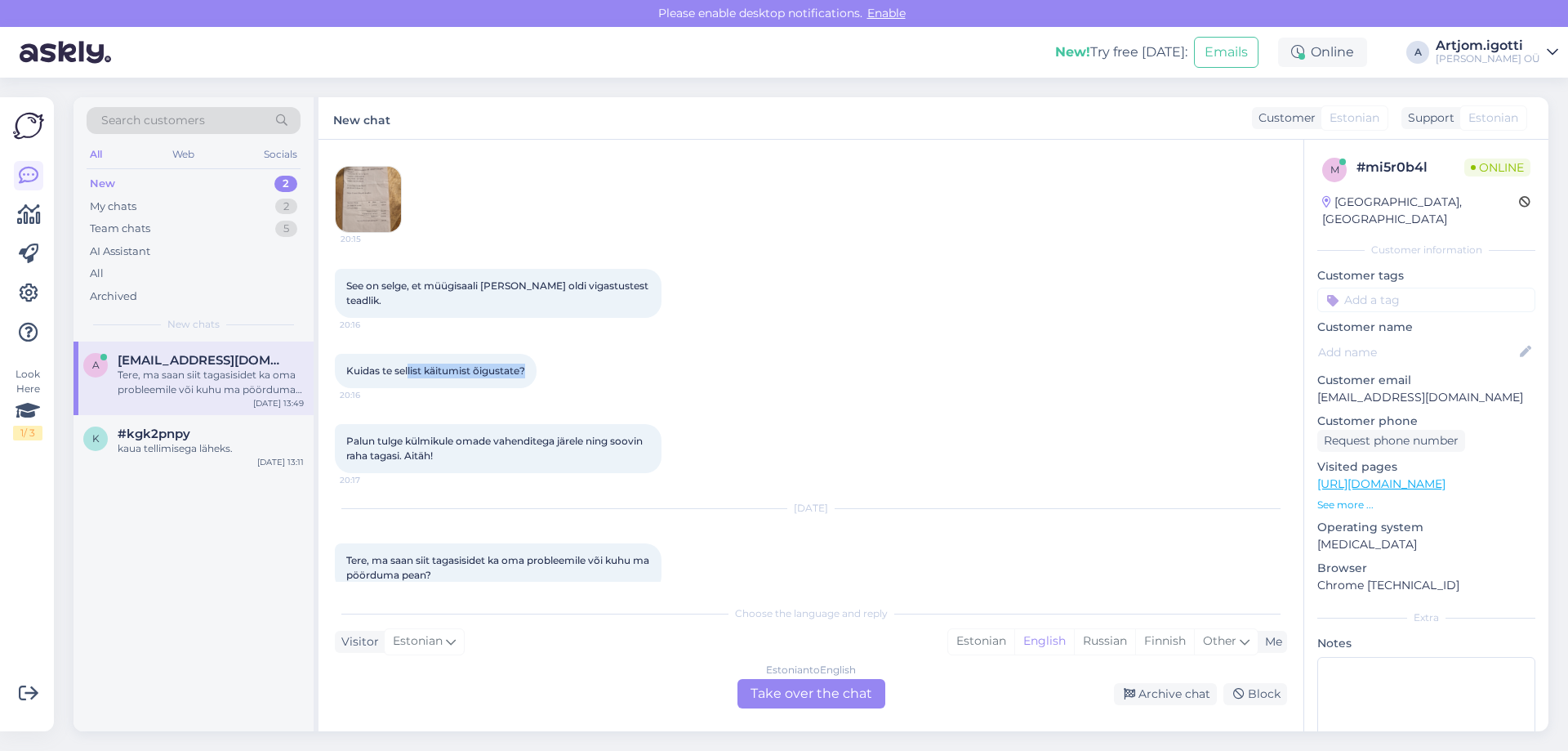
click at [525, 372] on span "Kuidas te sellist käitumist õigustate?" at bounding box center [435, 370] width 179 height 13
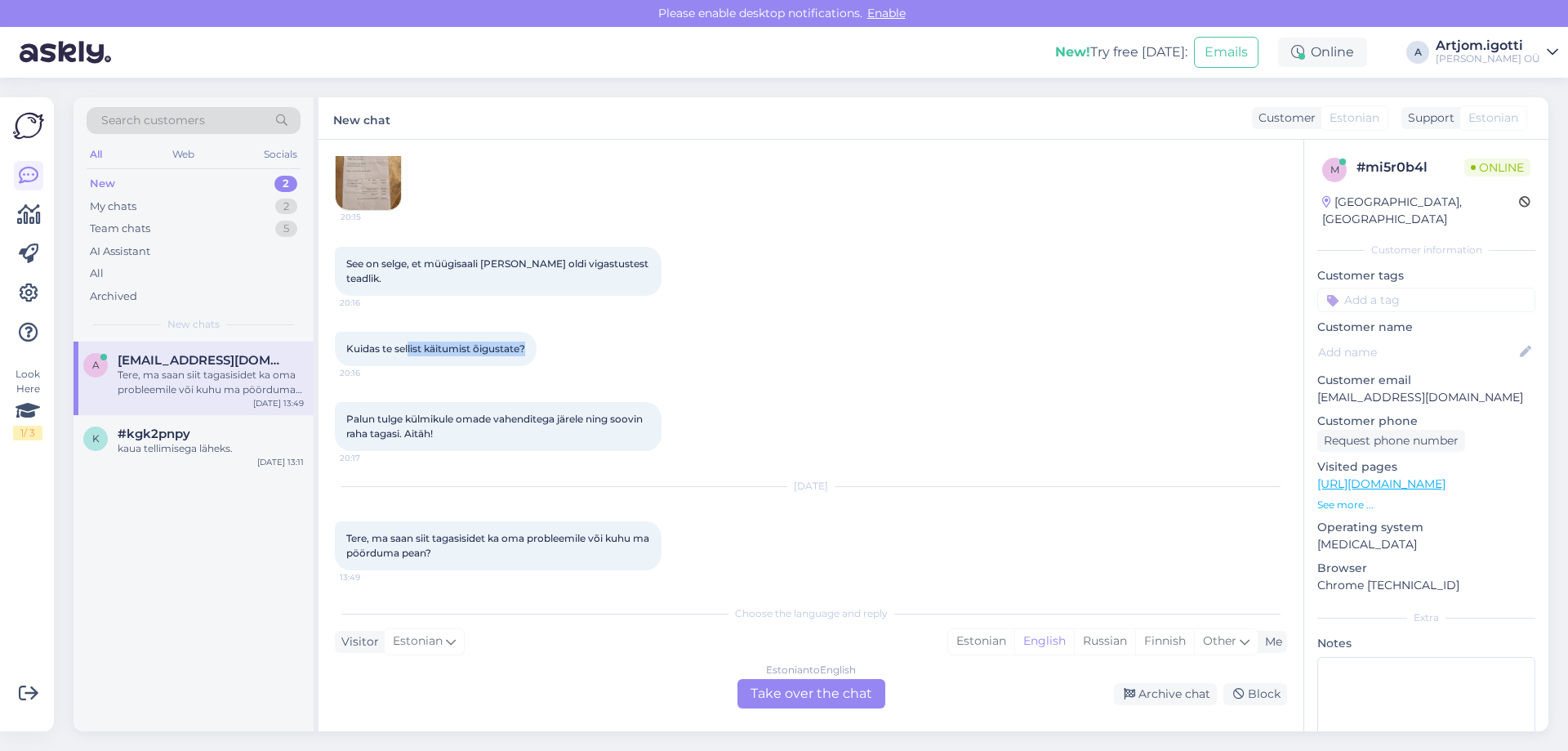
scroll to position [846, 0]
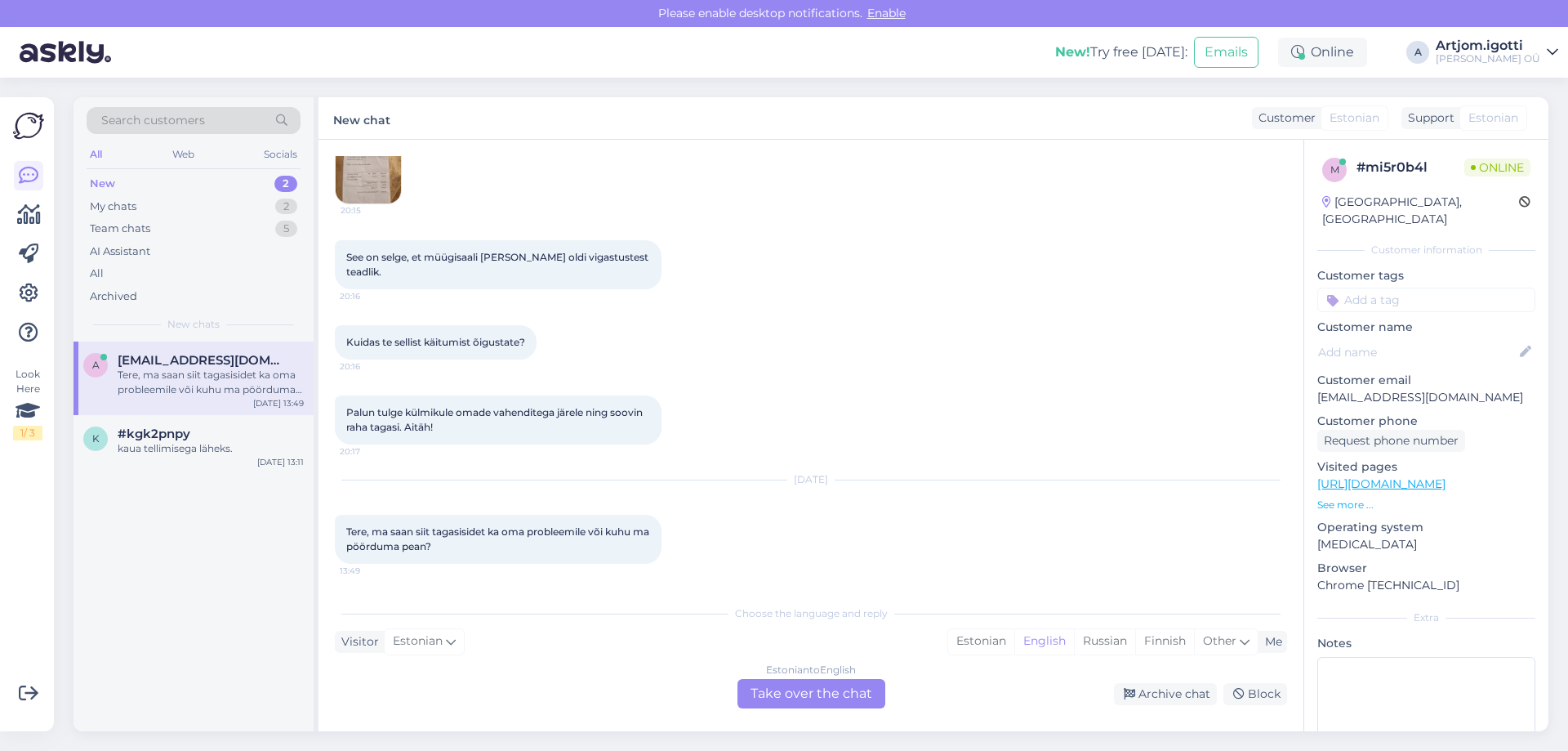
click at [453, 411] on span "Palun tulge külmikule omade vahenditega järele ning soovin raha tagasi. Aitäh!" at bounding box center [496, 420] width 299 height 27
drag, startPoint x: 543, startPoint y: 411, endPoint x: 651, endPoint y: 413, distance: 108.0
click at [645, 413] on span "Palun tulge külmikule omade vahenditega järele ning soovin raha tagasi. Aitäh!" at bounding box center [496, 420] width 299 height 27
drag, startPoint x: 380, startPoint y: 432, endPoint x: 450, endPoint y: 432, distance: 70.0
click at [450, 432] on div "Palun tulge külmikule omade vahenditega järele ning soovin raha tagasi. Aitäh! …" at bounding box center [498, 420] width 327 height 49
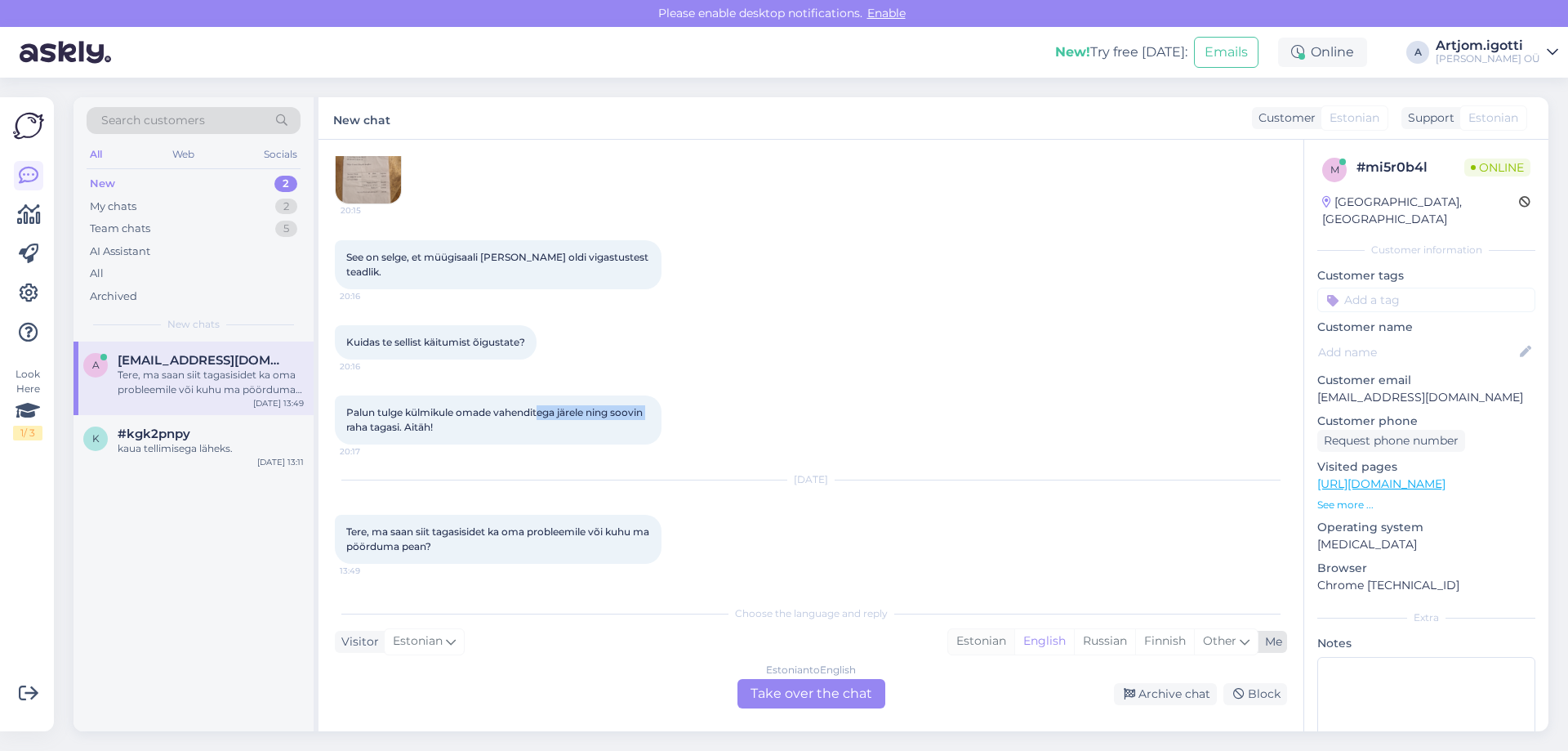
click at [975, 640] on div "Estonian" at bounding box center [981, 641] width 66 height 24
click at [811, 685] on div "Estonian to Estonian Take over the chat" at bounding box center [811, 693] width 148 height 29
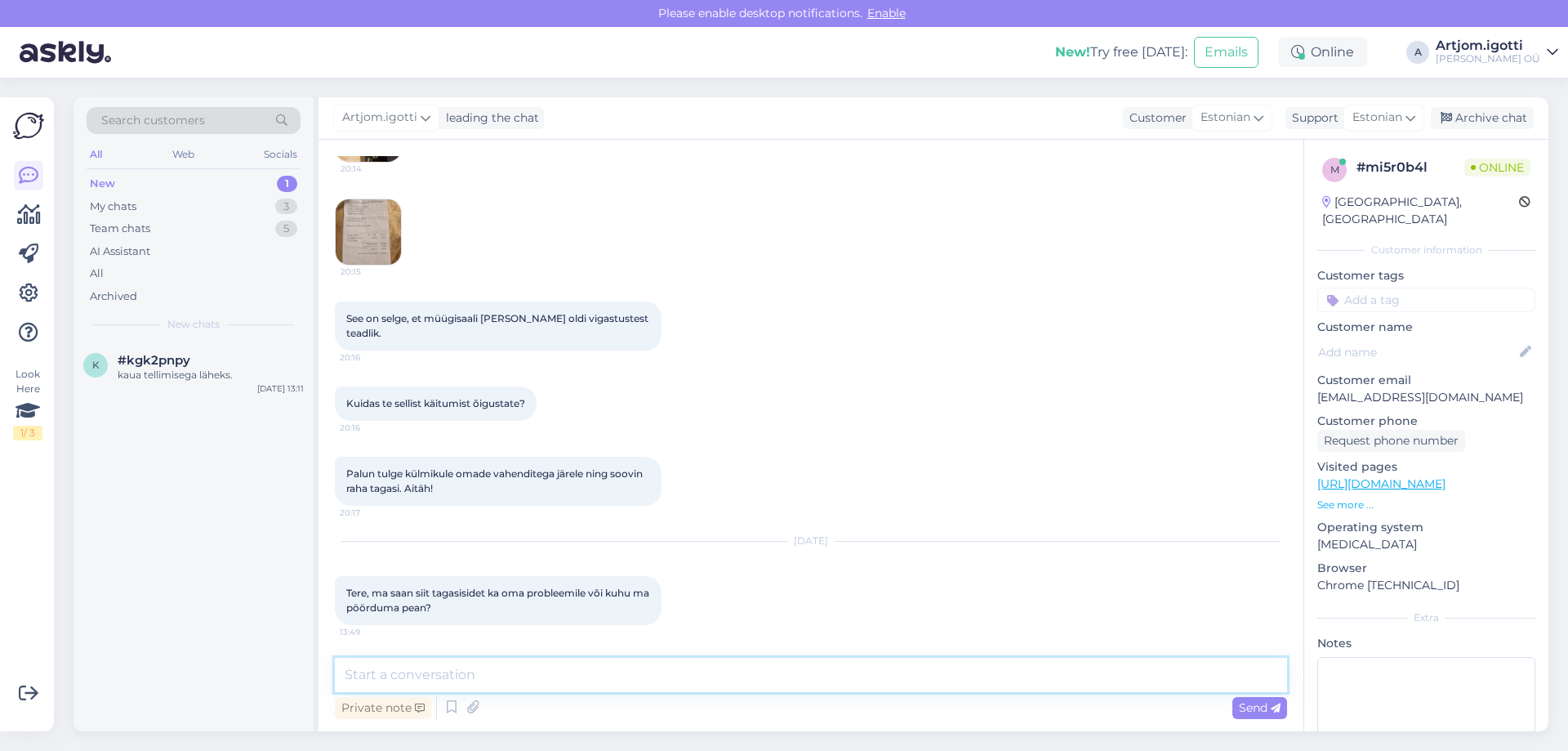
click at [559, 667] on textarea at bounding box center [811, 675] width 952 height 34
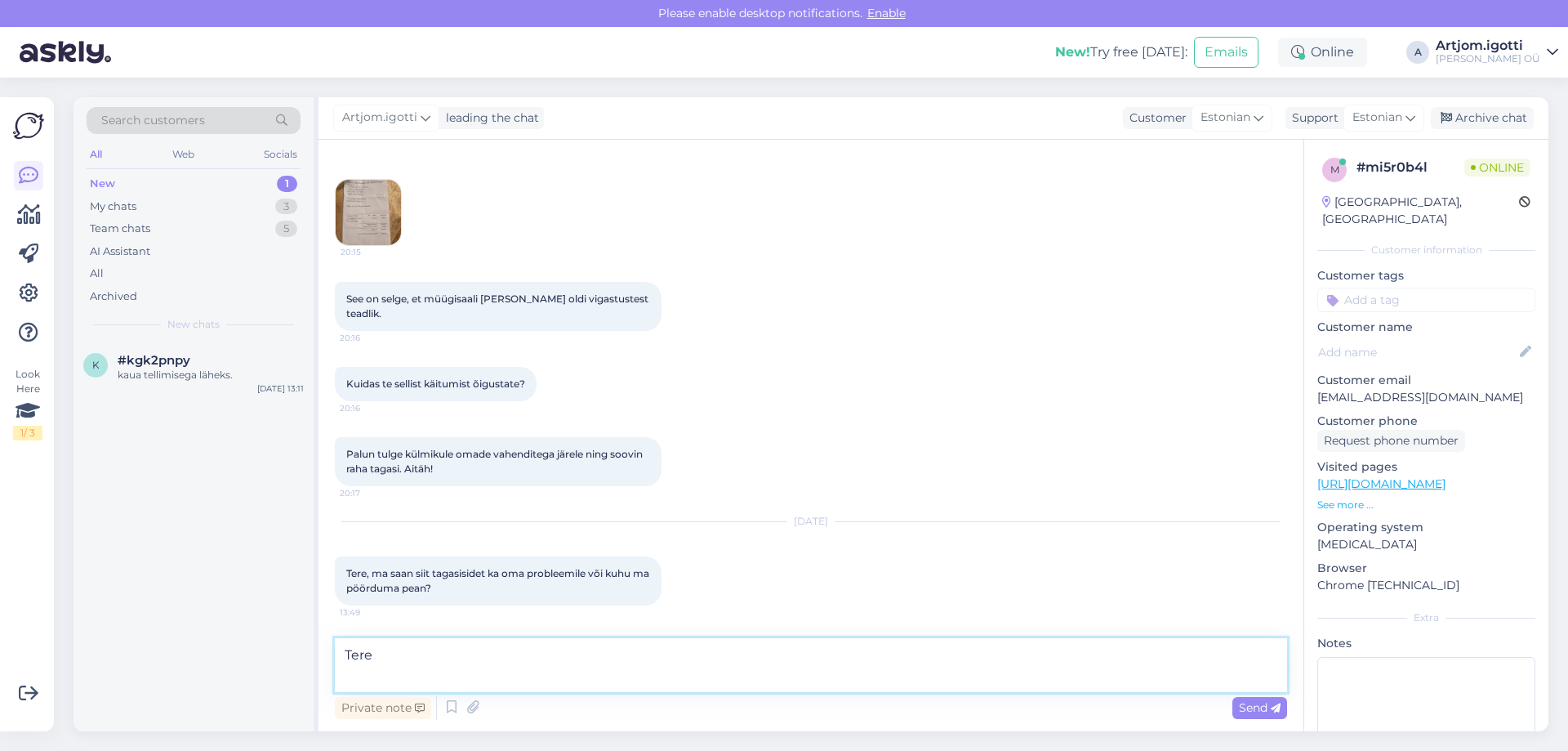
scroll to position [825, 0]
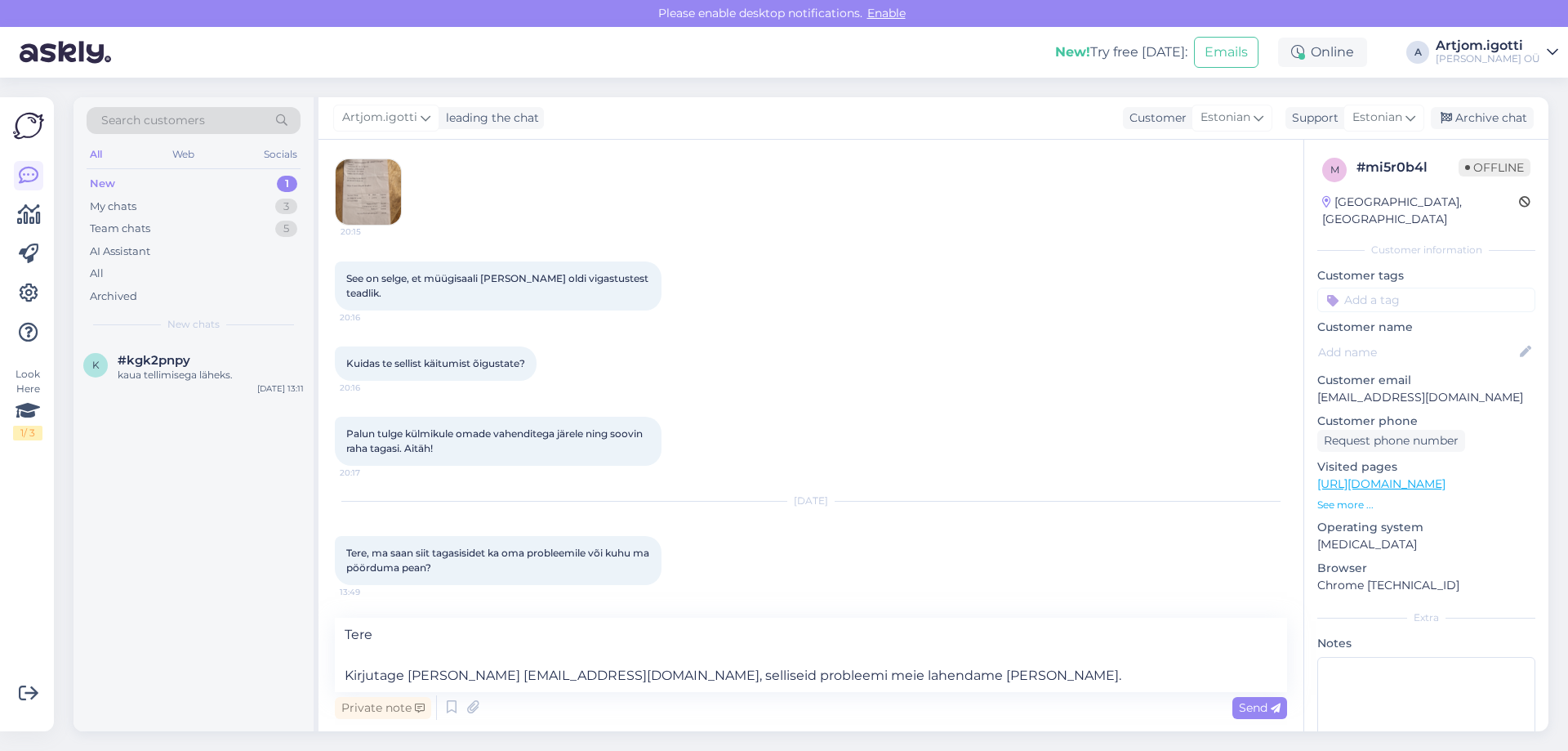
click at [357, 197] on img at bounding box center [369, 192] width 65 height 65
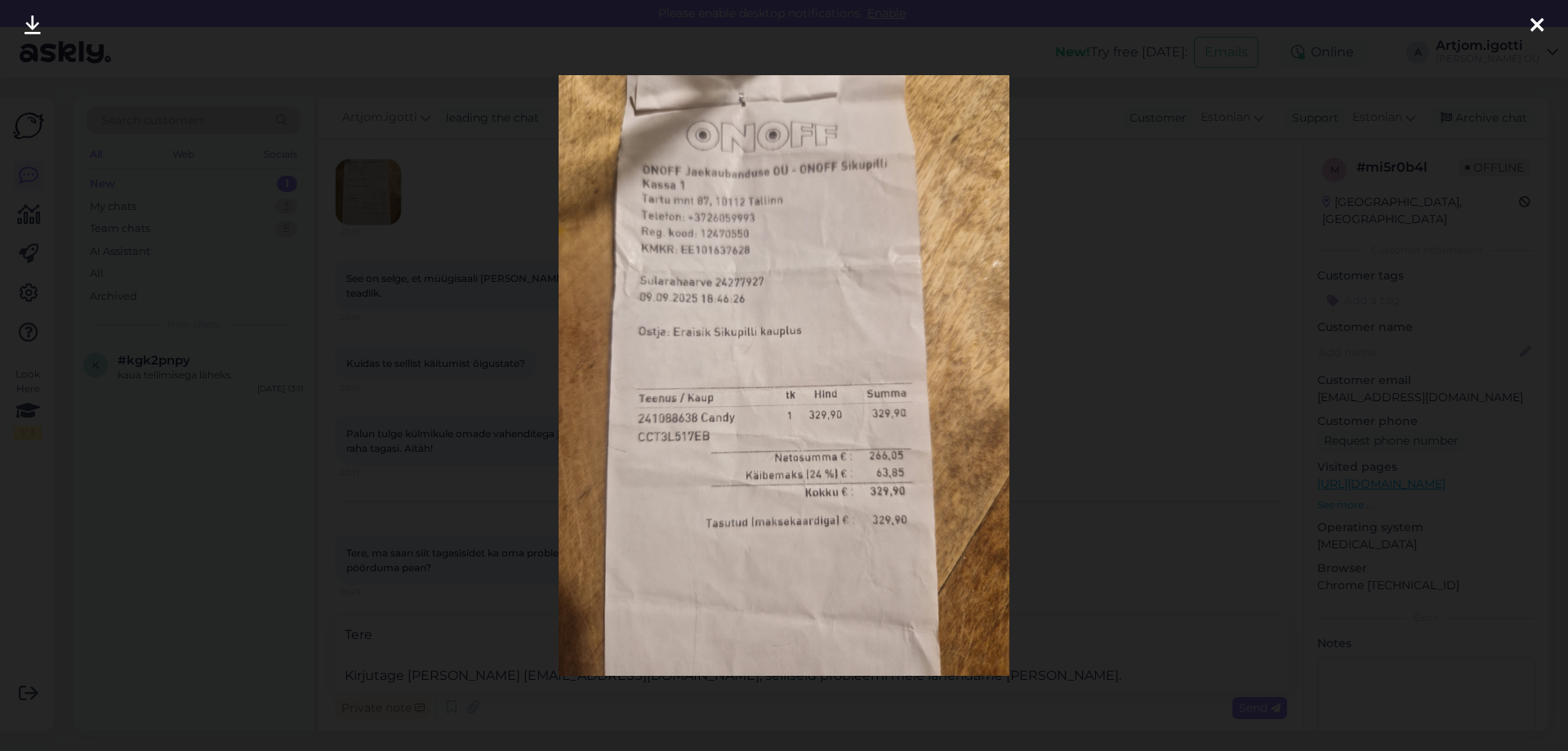
click at [1096, 367] on div at bounding box center [784, 376] width 1568 height 751
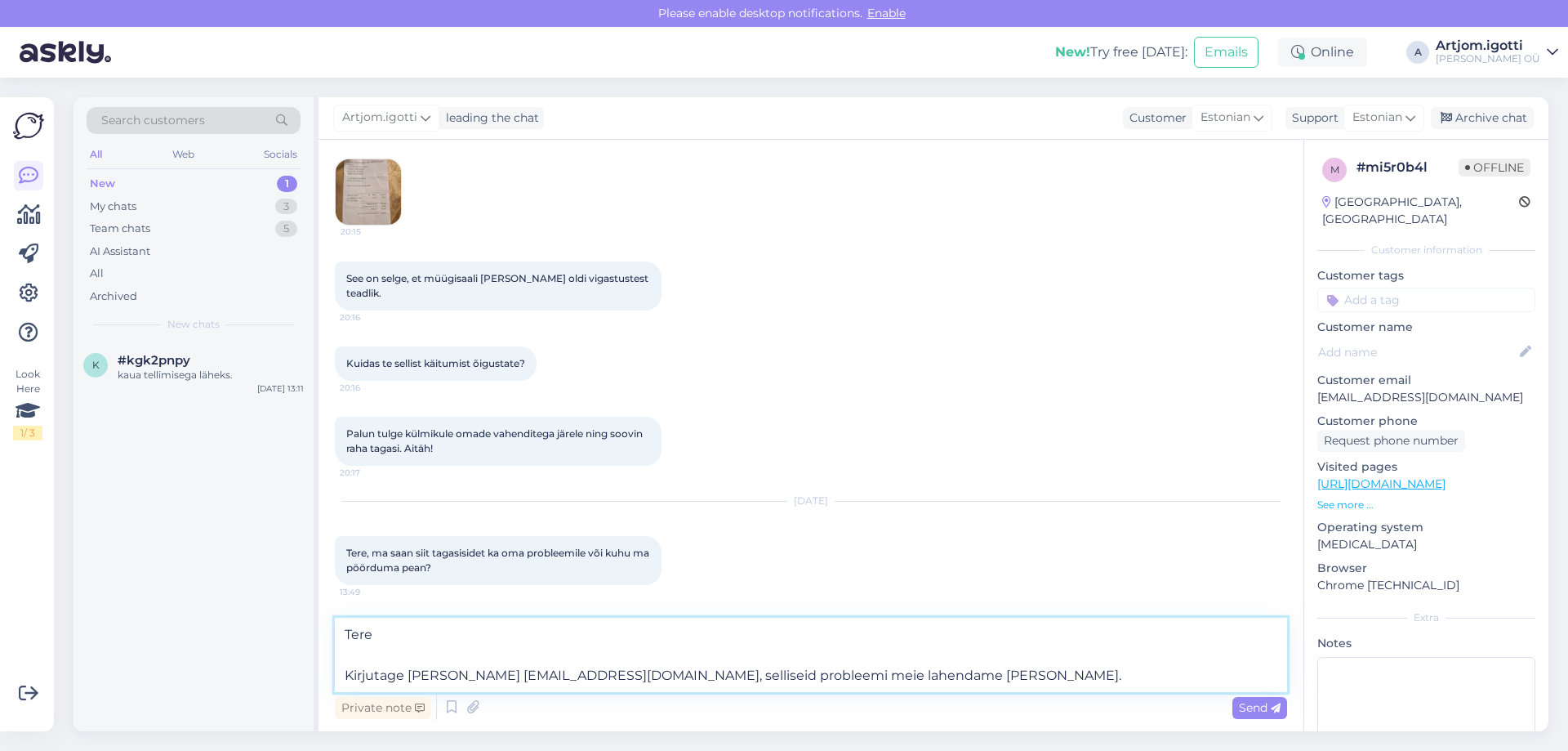
click at [923, 687] on textarea "Tere Kirjutage [PERSON_NAME] [EMAIL_ADDRESS][DOMAIN_NAME], selliseid probleemi …" at bounding box center [811, 655] width 952 height 74
drag, startPoint x: 488, startPoint y: 677, endPoint x: 575, endPoint y: 671, distance: 87.2
click at [575, 671] on textarea "Tere Kirjutage [PERSON_NAME] [EMAIL_ADDRESS][DOMAIN_NAME], selliseid probleemi …" at bounding box center [811, 655] width 952 height 74
click at [923, 684] on textarea "Tere Kirjutage [PERSON_NAME] [EMAIL_ADDRESS][DOMAIN_NAME], selliseid probleemi …" at bounding box center [811, 655] width 952 height 74
type textarea "Tere Kirjutage [PERSON_NAME] [EMAIL_ADDRESS][DOMAIN_NAME], selliseid probleemi …"
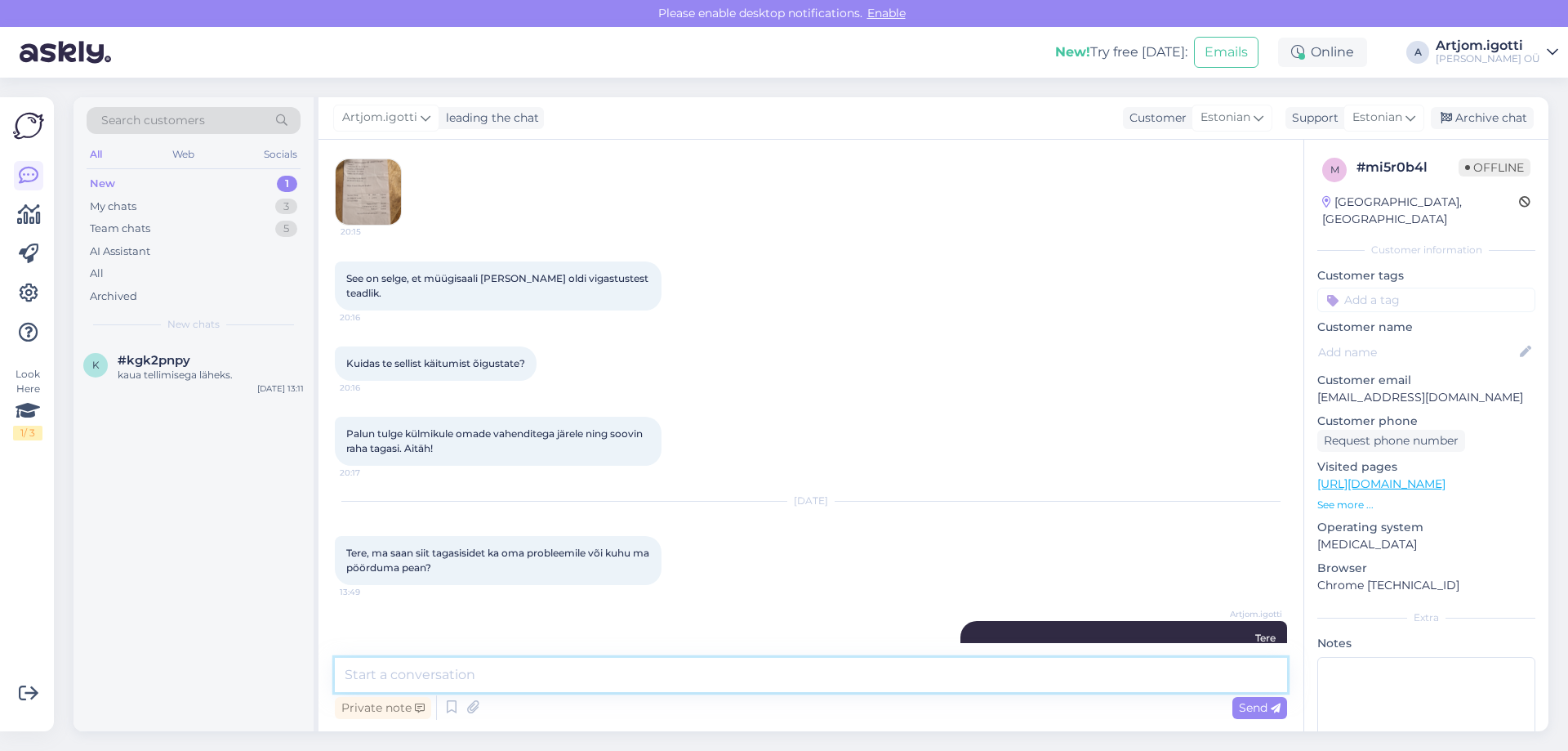
scroll to position [899, 0]
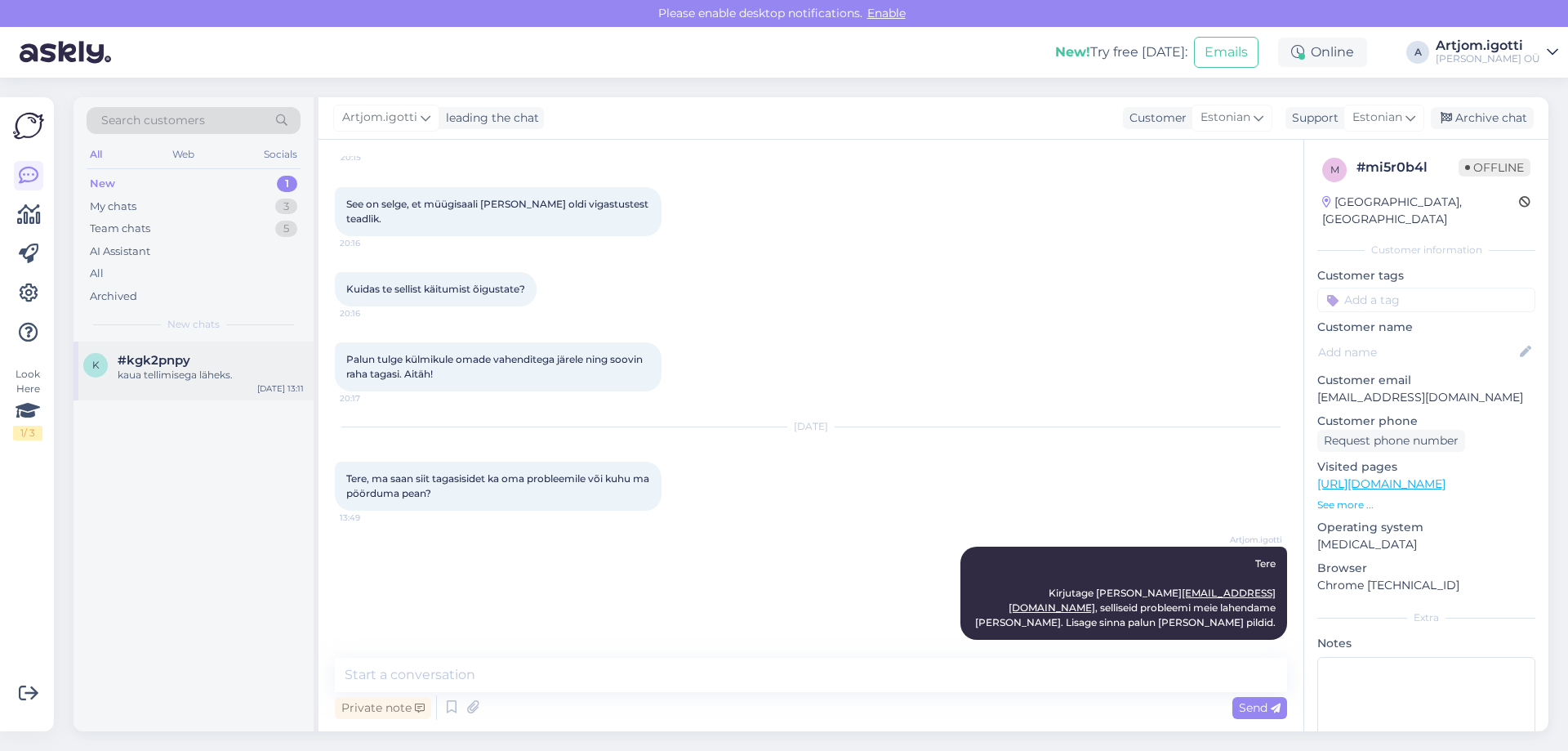
click at [172, 370] on div "kaua tellimisega läheks." at bounding box center [211, 376] width 186 height 15
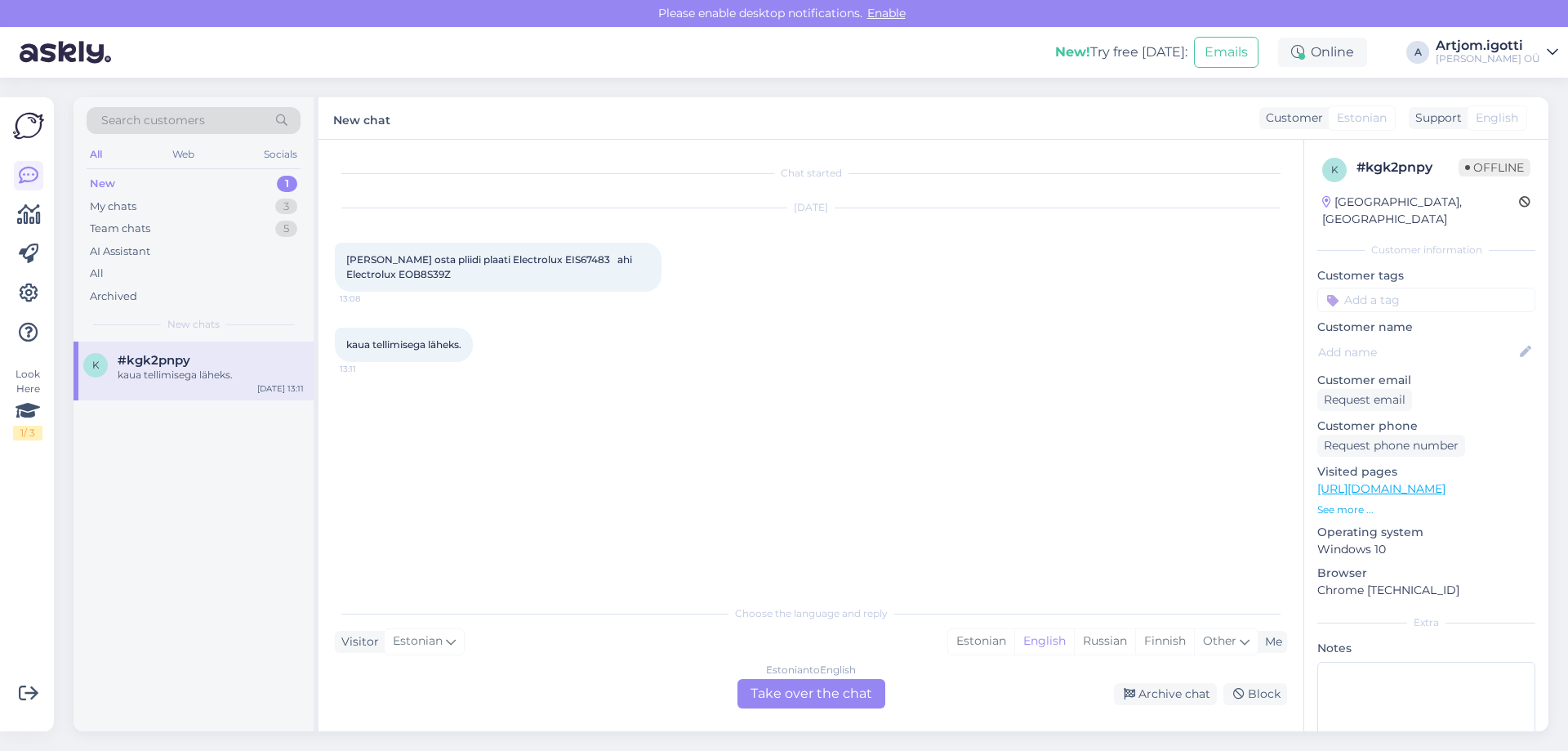
click at [557, 258] on span "[PERSON_NAME] osta pliidi plaati Electrolux EIS67483 ahi Electrolux EOB8S39Z" at bounding box center [491, 267] width 291 height 27
copy span "EIS67483"
click at [425, 273] on span "[PERSON_NAME] osta pliidi plaati Electrolux EIS67483 ahi Electrolux EOB8S39Z" at bounding box center [491, 267] width 291 height 27
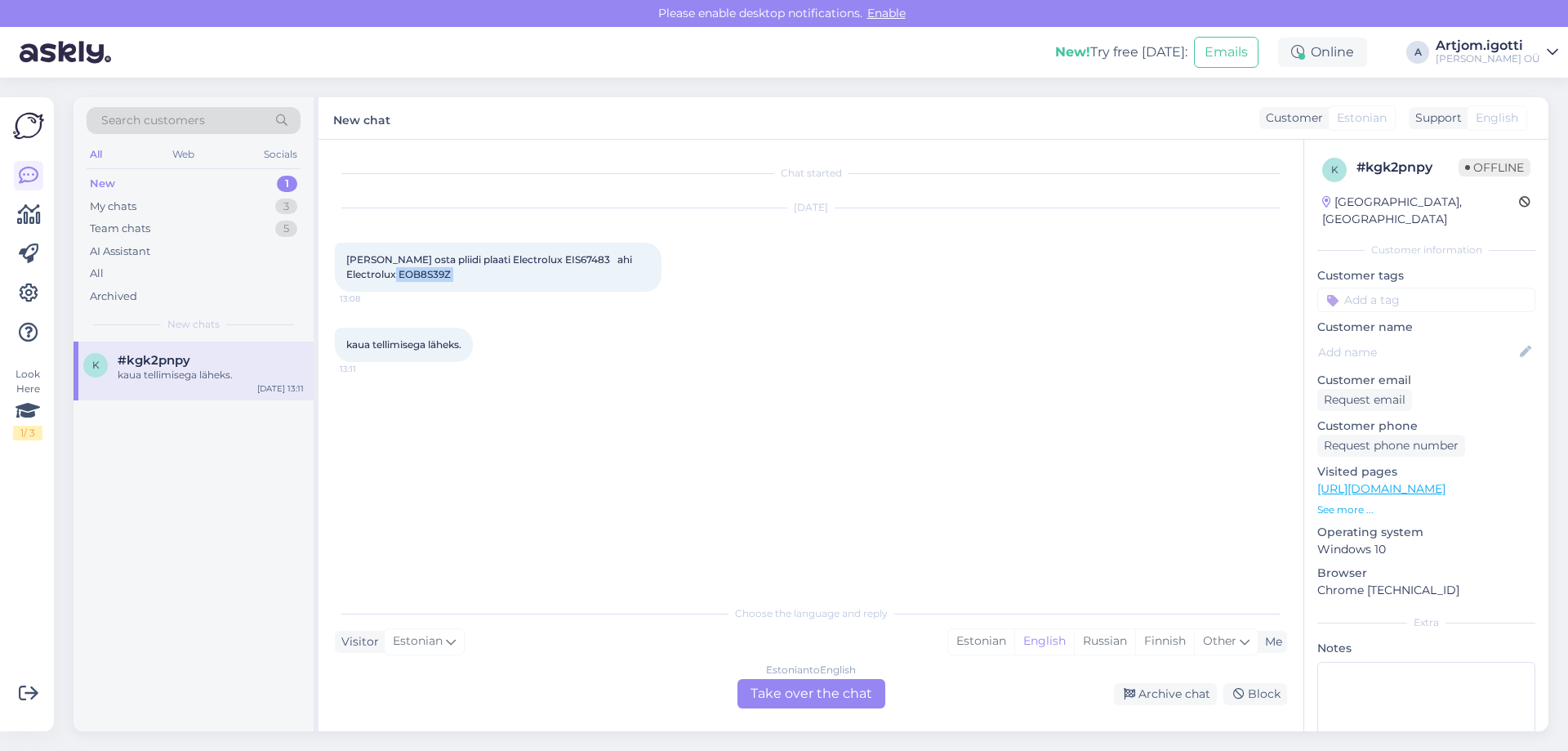
copy div "EOB8S39Z 13:08"
click at [149, 376] on div "kaua tellimisega läheks." at bounding box center [211, 376] width 186 height 15
click at [982, 647] on div "Estonian" at bounding box center [981, 641] width 66 height 24
click at [796, 690] on div "Estonian to Estonian Take over the chat" at bounding box center [811, 693] width 148 height 29
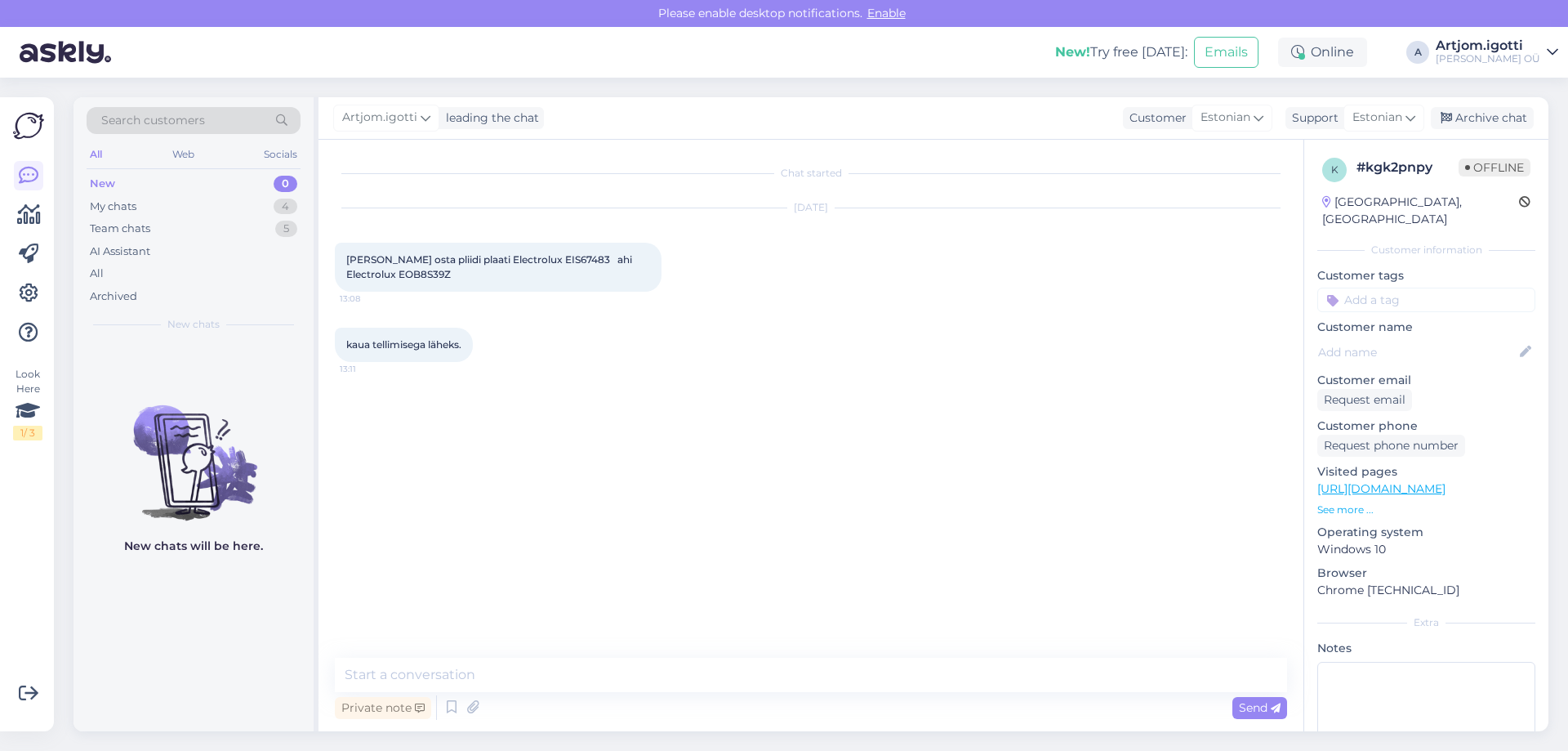
click at [580, 648] on div "Chat started [DATE] Tere Sooviks osta pliidi plaati Electrolux EIS67483 ahi Ele…" at bounding box center [811, 436] width 985 height 592
click at [578, 662] on textarea at bounding box center [811, 675] width 952 height 34
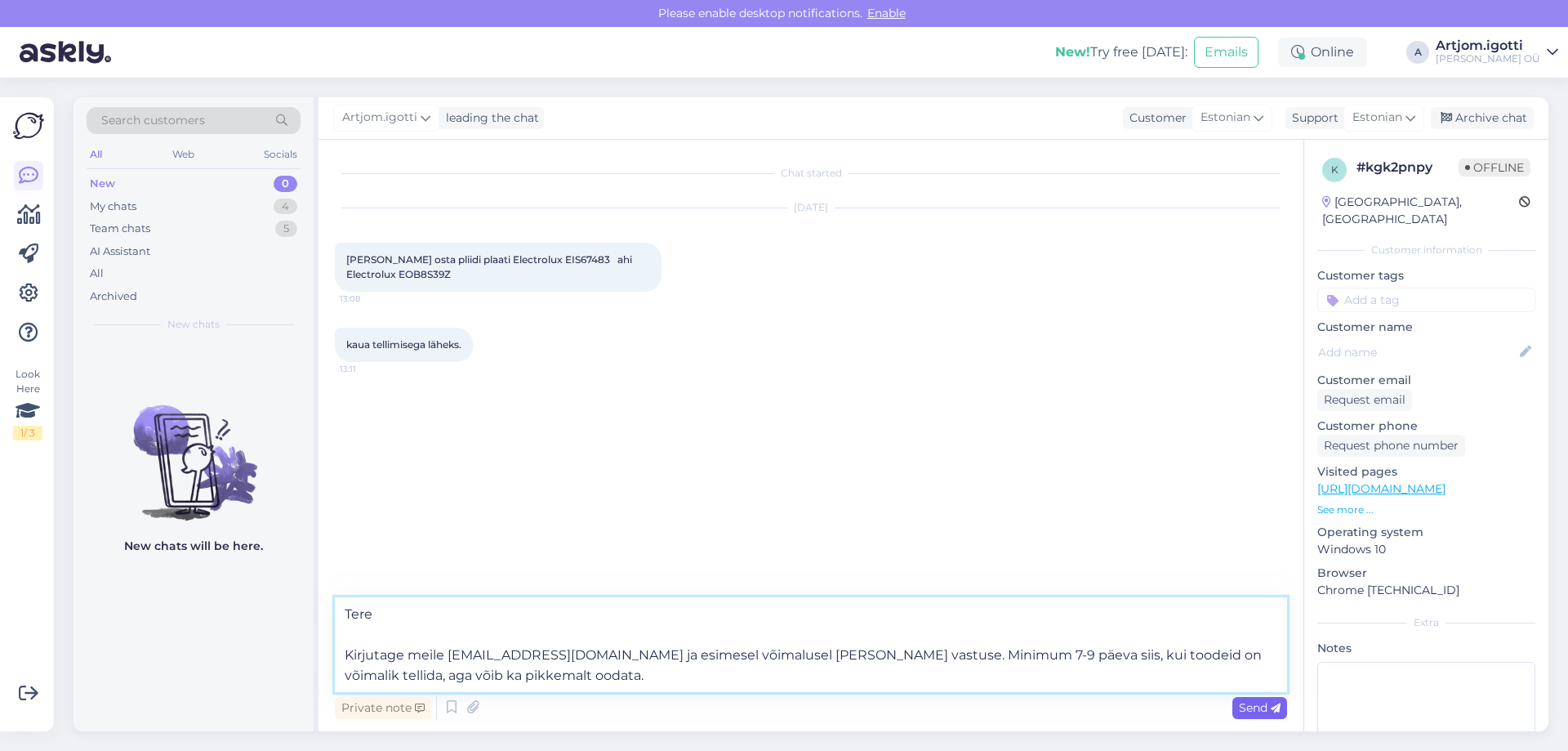
type textarea "Tere Kirjutage meile [EMAIL_ADDRESS][DOMAIN_NAME] ja esimesel võimalusel [PERSO…"
click at [1242, 713] on span "Send" at bounding box center [1260, 708] width 42 height 15
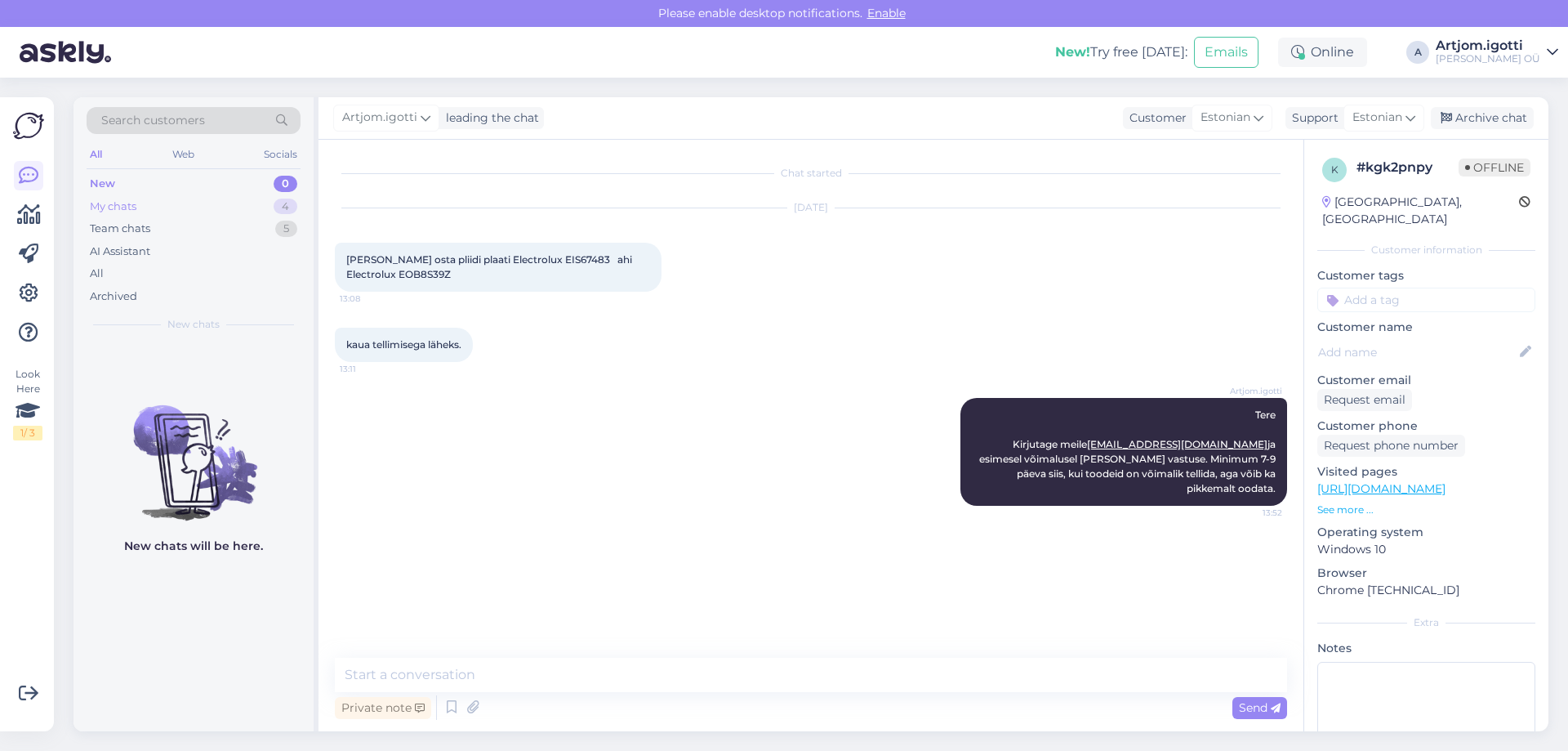
click at [170, 202] on div "My chats 4" at bounding box center [194, 207] width 214 height 23
